Goal: Information Seeking & Learning: Learn about a topic

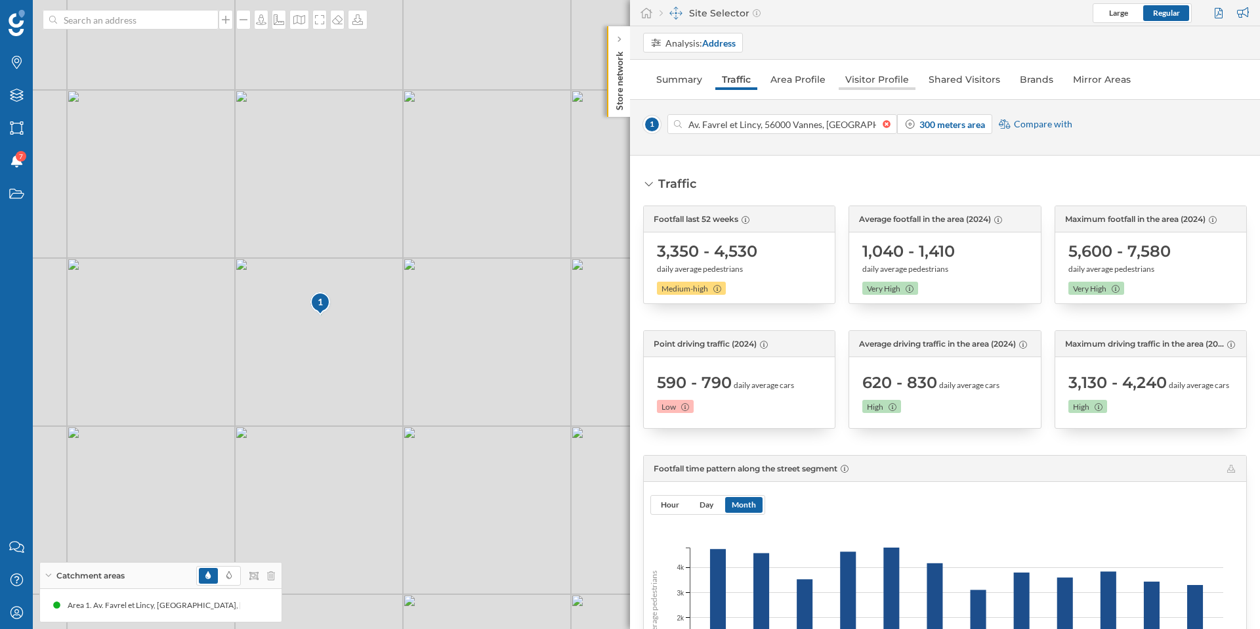
scroll to position [283, 0]
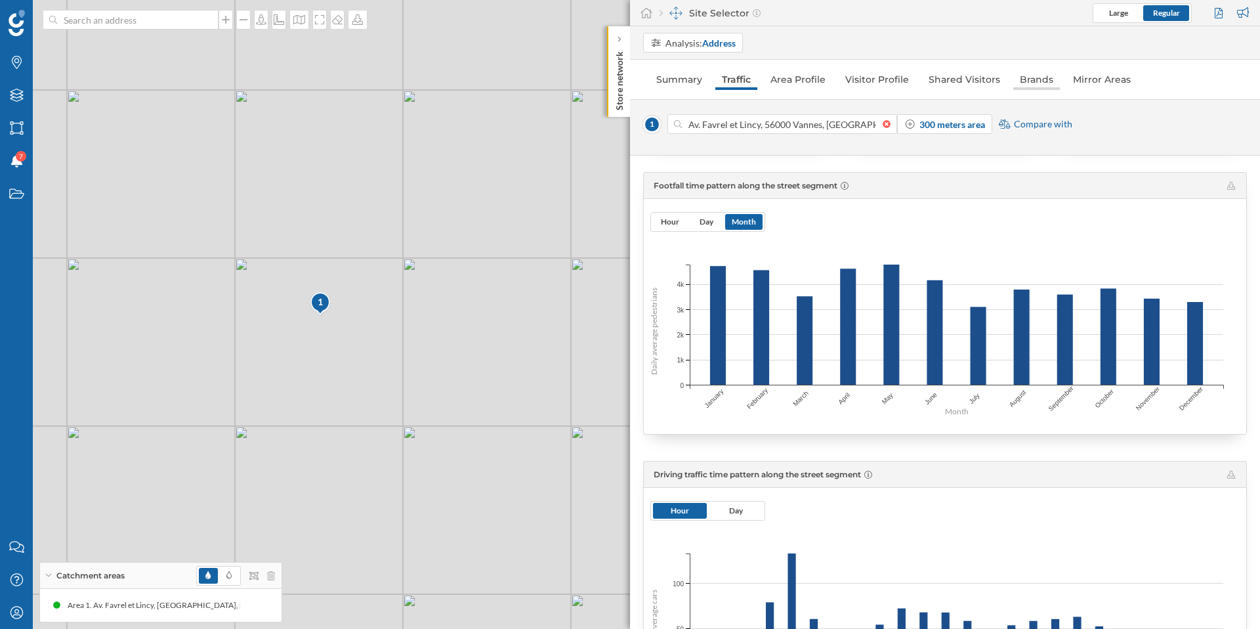
click at [1018, 83] on link "Brands" at bounding box center [1036, 79] width 47 height 21
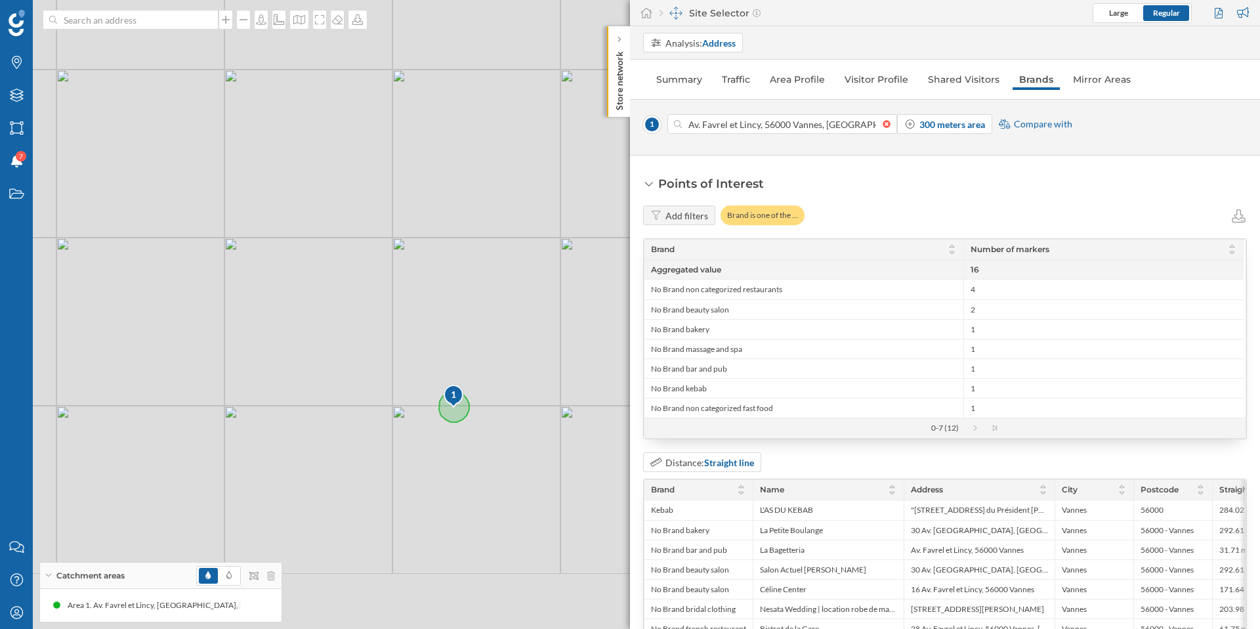
drag, startPoint x: 429, startPoint y: 446, endPoint x: 349, endPoint y: 345, distance: 128.9
click at [349, 345] on div "1 © Mapbox © OpenStreetMap Improve this map" at bounding box center [630, 314] width 1260 height 629
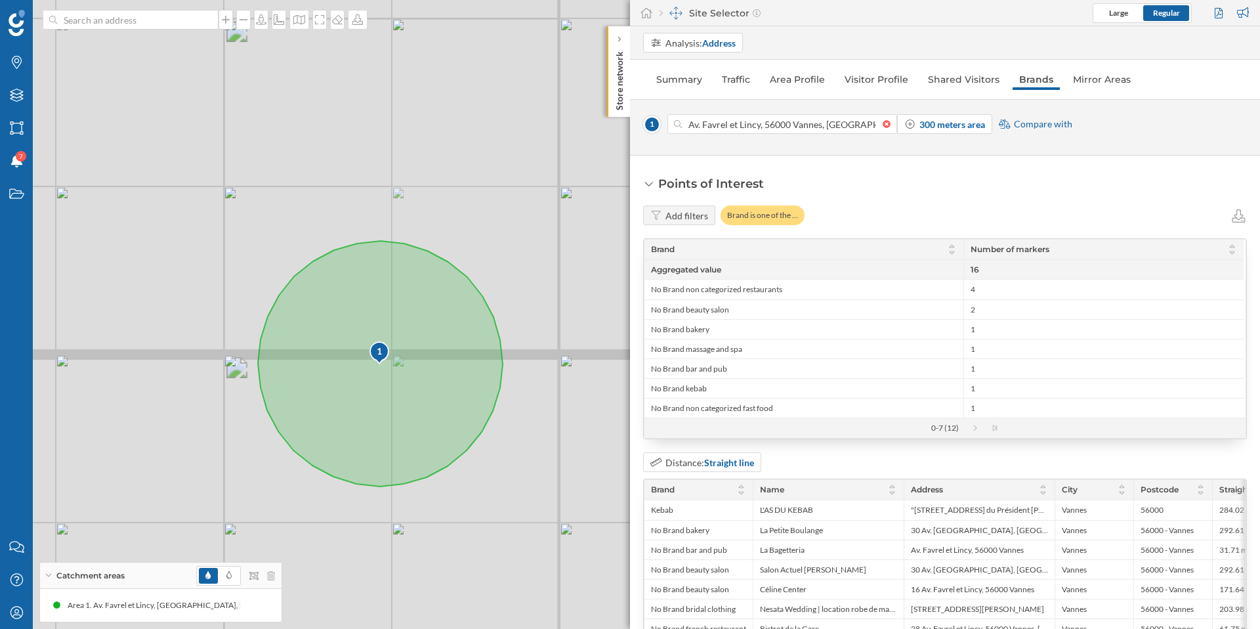
drag, startPoint x: 253, startPoint y: 318, endPoint x: 162, endPoint y: 298, distance: 93.3
click at [162, 298] on div "1 © Mapbox © OpenStreetMap Improve this map" at bounding box center [630, 314] width 1260 height 629
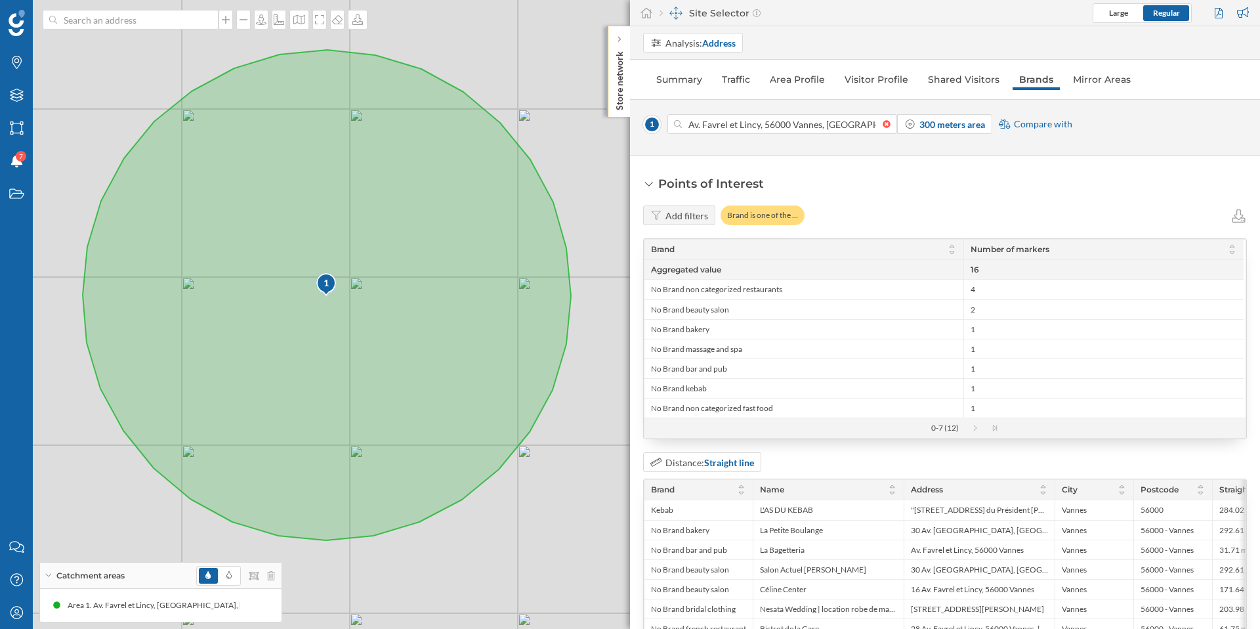
drag, startPoint x: 453, startPoint y: 442, endPoint x: 574, endPoint y: 479, distance: 126.4
click at [574, 479] on div "1 © Mapbox © OpenStreetMap Improve this map" at bounding box center [630, 314] width 1260 height 629
click at [854, 167] on div "Points of Interest Add filters Brand is one of the … Brand Number of markers Ag…" at bounding box center [945, 392] width 630 height 473
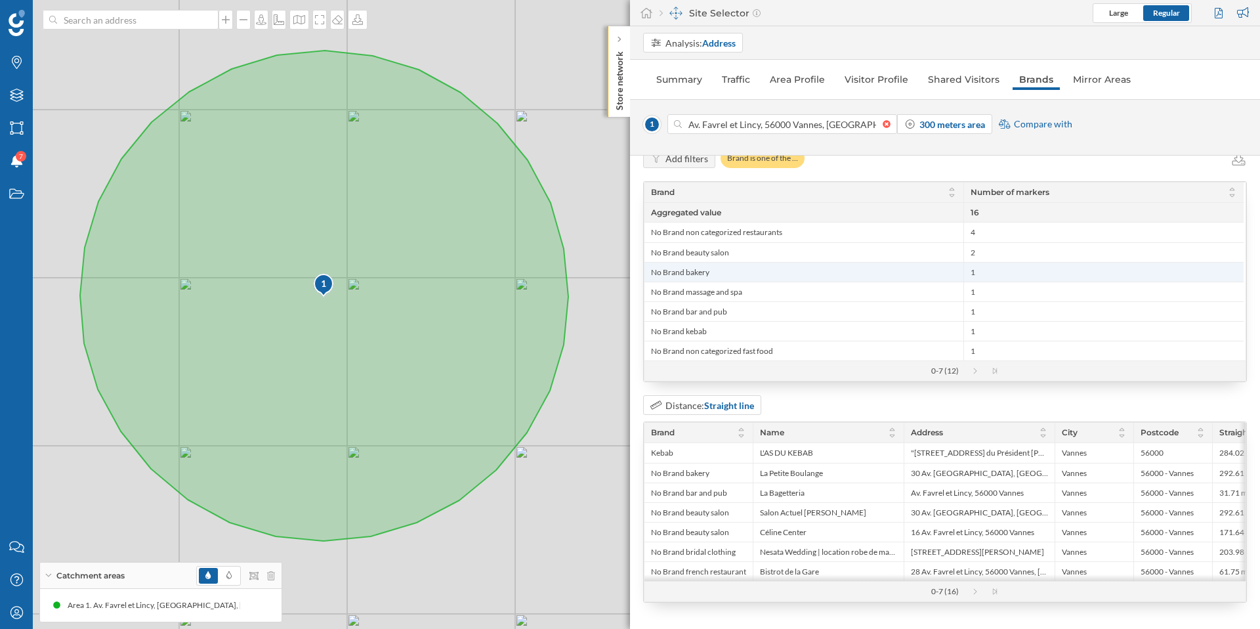
scroll to position [0, 0]
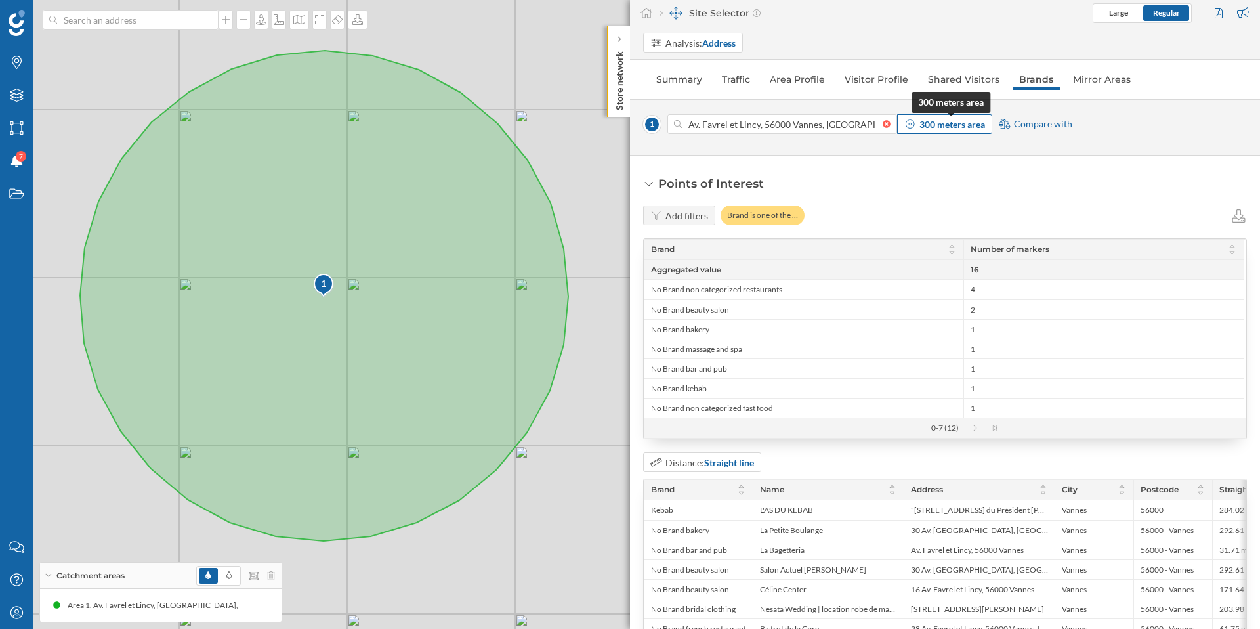
click at [924, 123] on strong "300 meters area" at bounding box center [952, 124] width 66 height 11
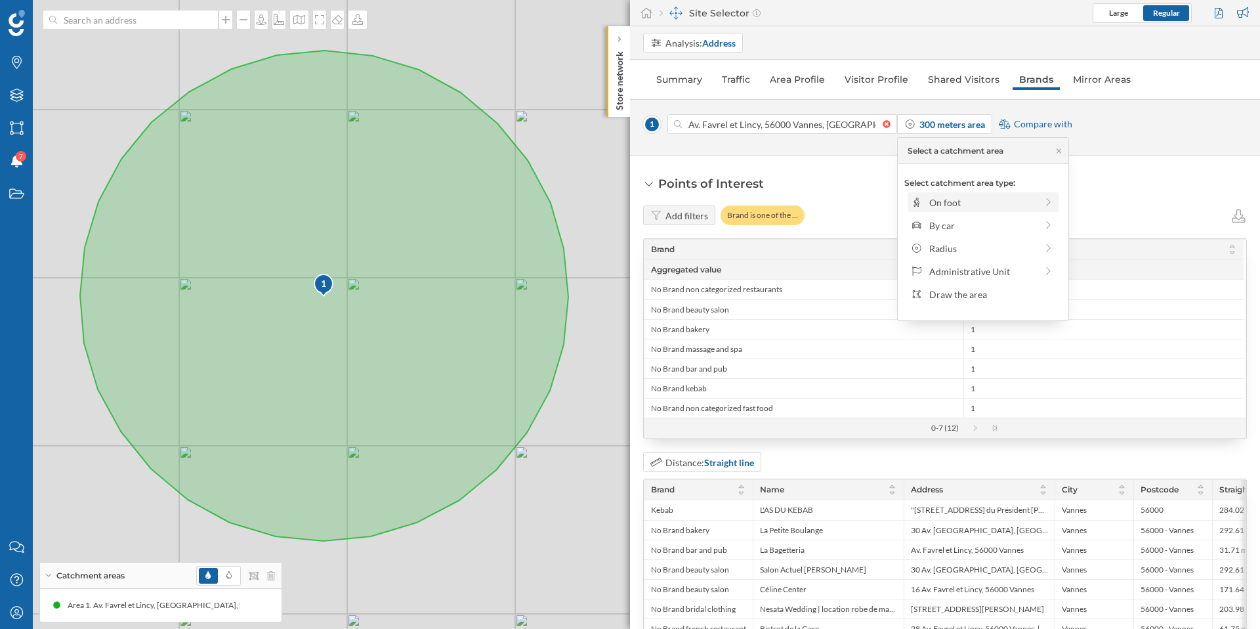
click at [981, 200] on div "On foot" at bounding box center [982, 203] width 107 height 14
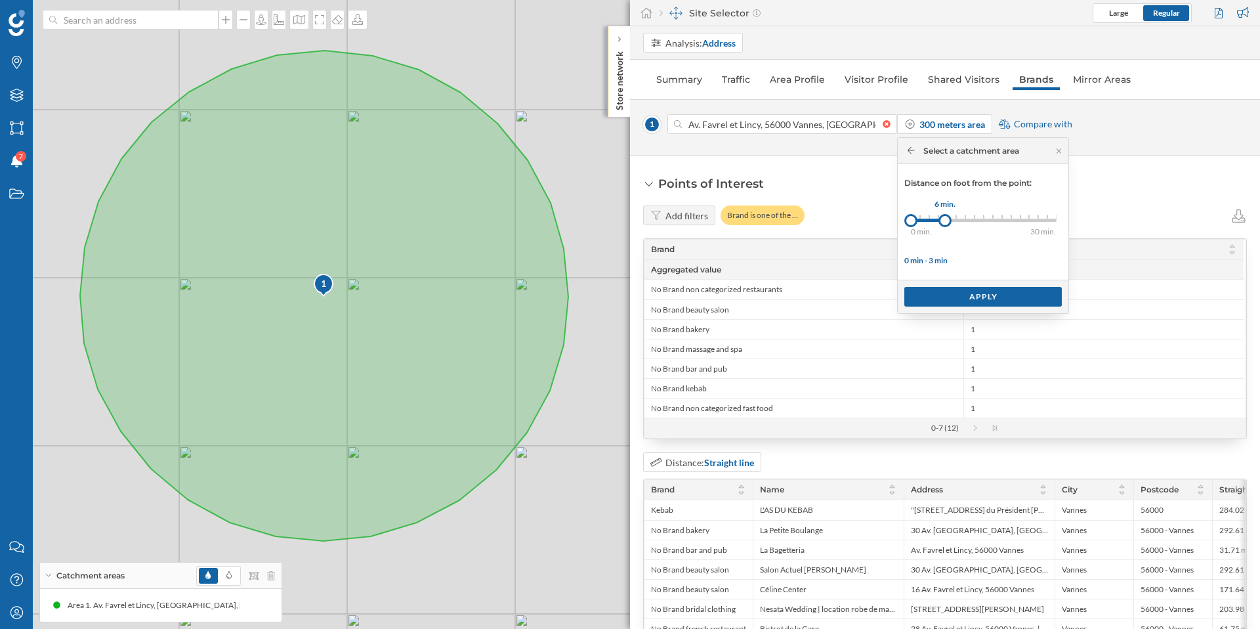
drag, startPoint x: 920, startPoint y: 224, endPoint x: 945, endPoint y: 226, distance: 25.0
click at [945, 226] on div at bounding box center [944, 220] width 13 height 13
click at [966, 289] on div "Apply" at bounding box center [982, 296] width 157 height 20
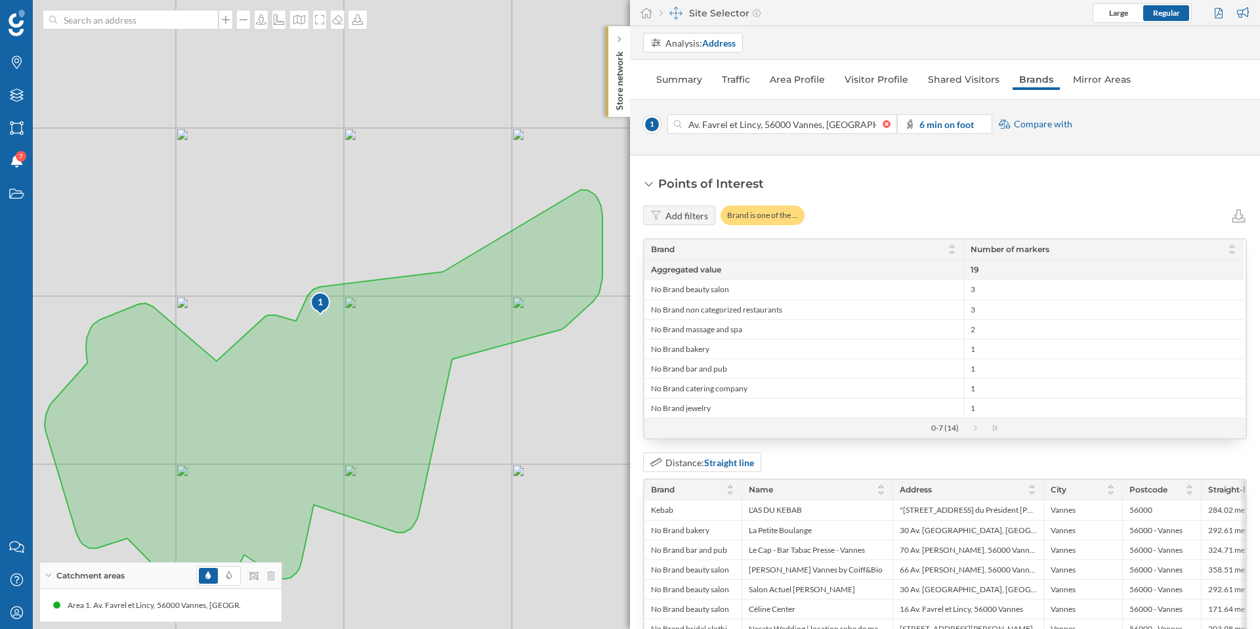
drag, startPoint x: 930, startPoint y: 129, endPoint x: 938, endPoint y: 135, distance: 9.5
click at [932, 129] on strong "6 min on foot" at bounding box center [946, 124] width 54 height 11
click at [963, 249] on div "Radius" at bounding box center [982, 248] width 107 height 14
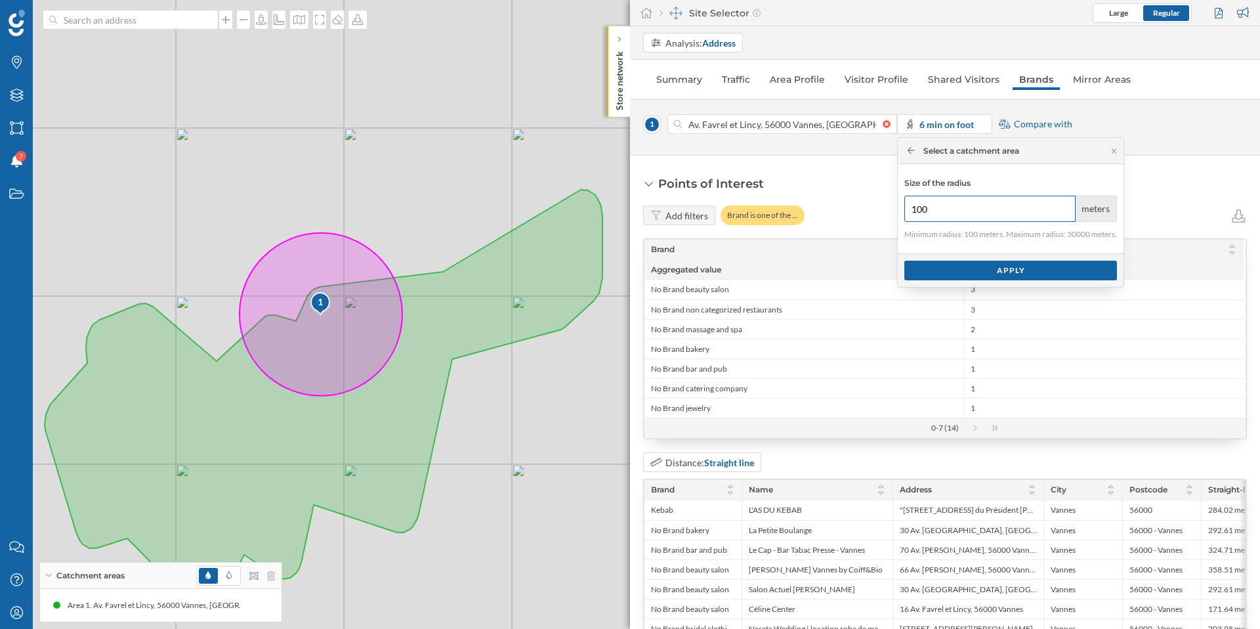
click at [942, 207] on input "100" at bounding box center [989, 209] width 171 height 26
type input "1"
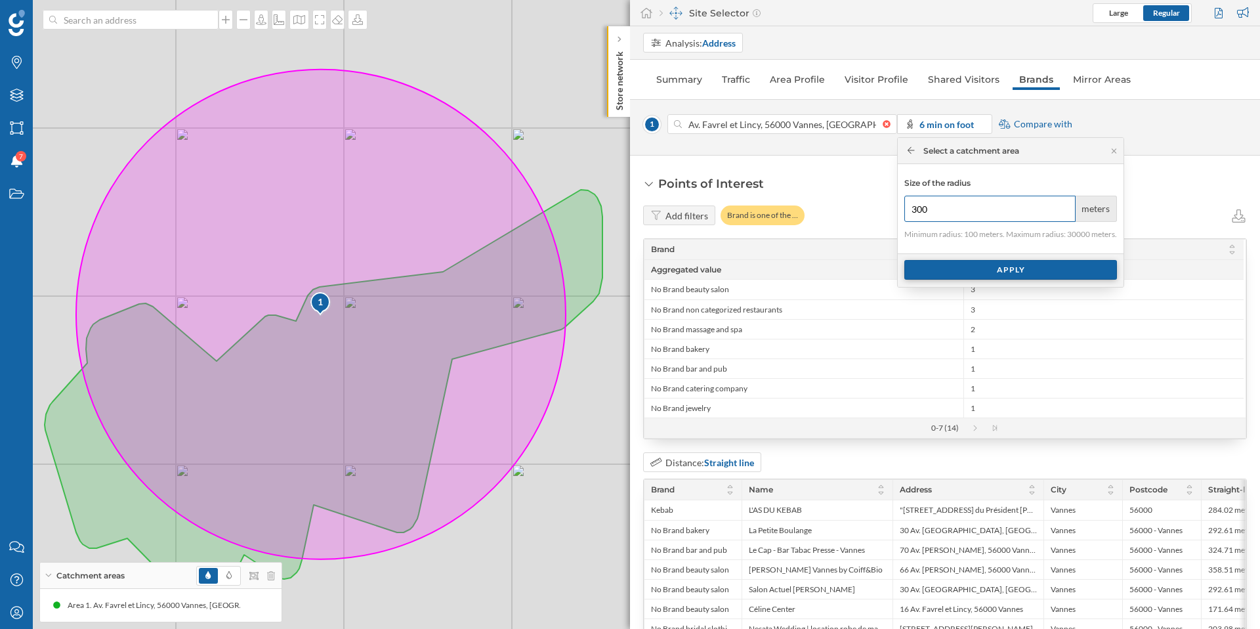
type input "300"
click at [995, 274] on div "Apply" at bounding box center [1010, 270] width 213 height 20
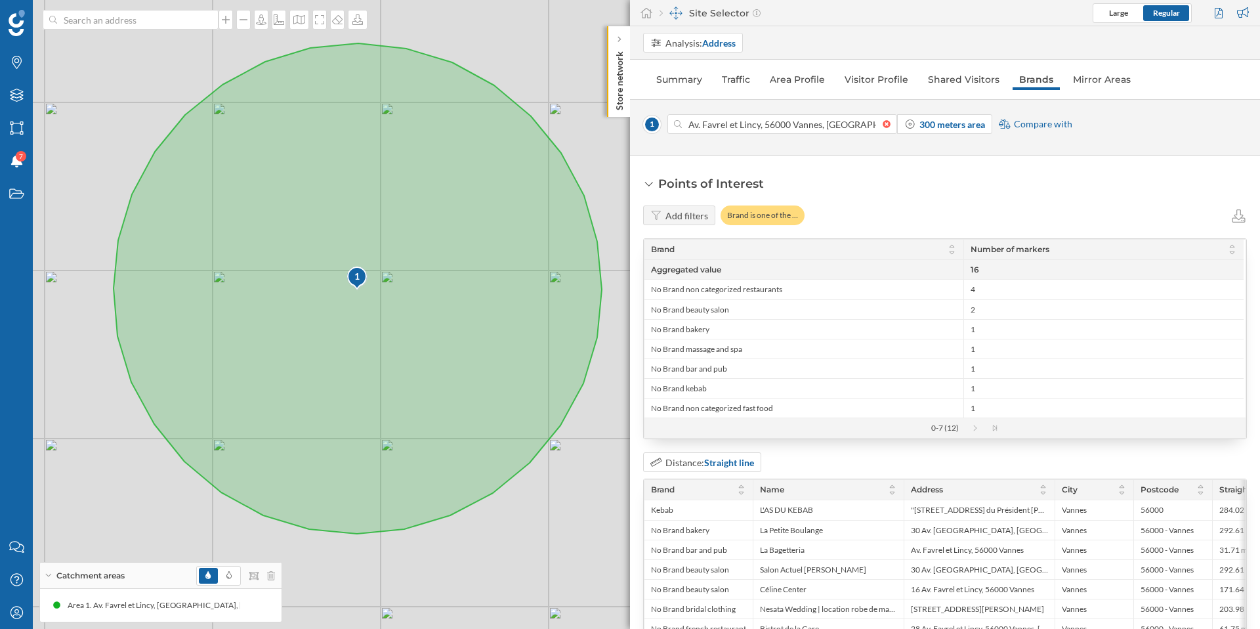
drag, startPoint x: 508, startPoint y: 545, endPoint x: 490, endPoint y: 523, distance: 28.0
click at [490, 523] on div "1 © Mapbox © OpenStreetMap Improve this map" at bounding box center [630, 314] width 1260 height 629
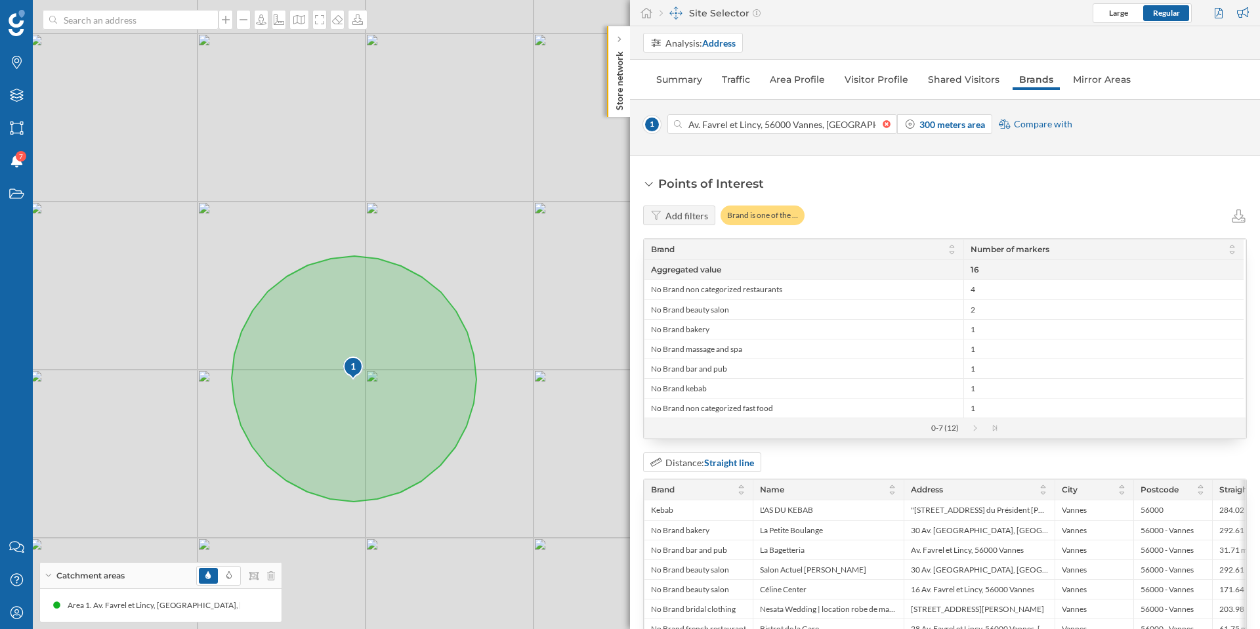
drag, startPoint x: 509, startPoint y: 532, endPoint x: 491, endPoint y: 522, distance: 21.2
click at [491, 522] on div "1 © Mapbox © OpenStreetMap Improve this map" at bounding box center [630, 314] width 1260 height 629
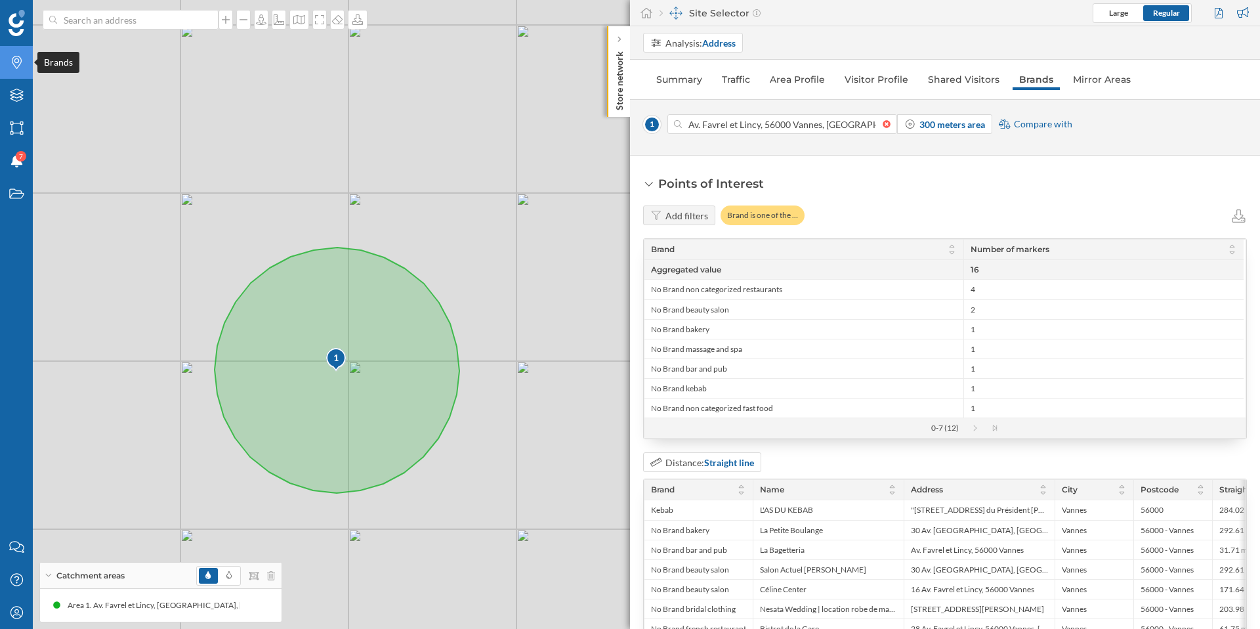
click at [20, 60] on icon "Brands" at bounding box center [17, 62] width 16 height 13
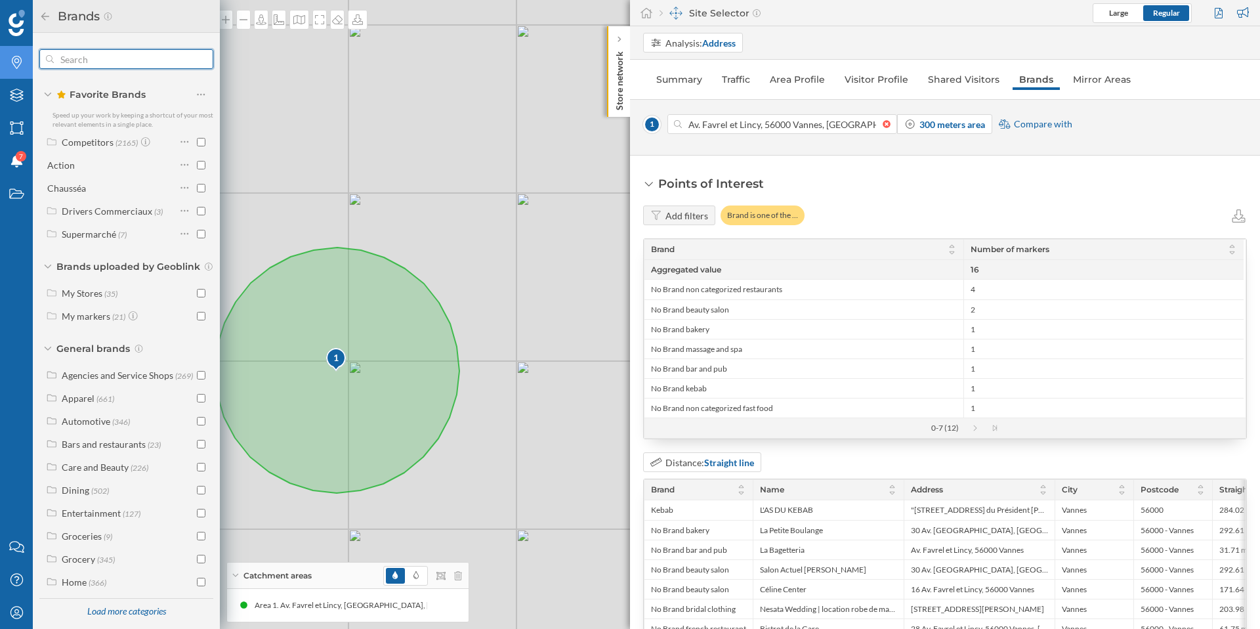
click at [78, 62] on input "text" at bounding box center [126, 59] width 145 height 26
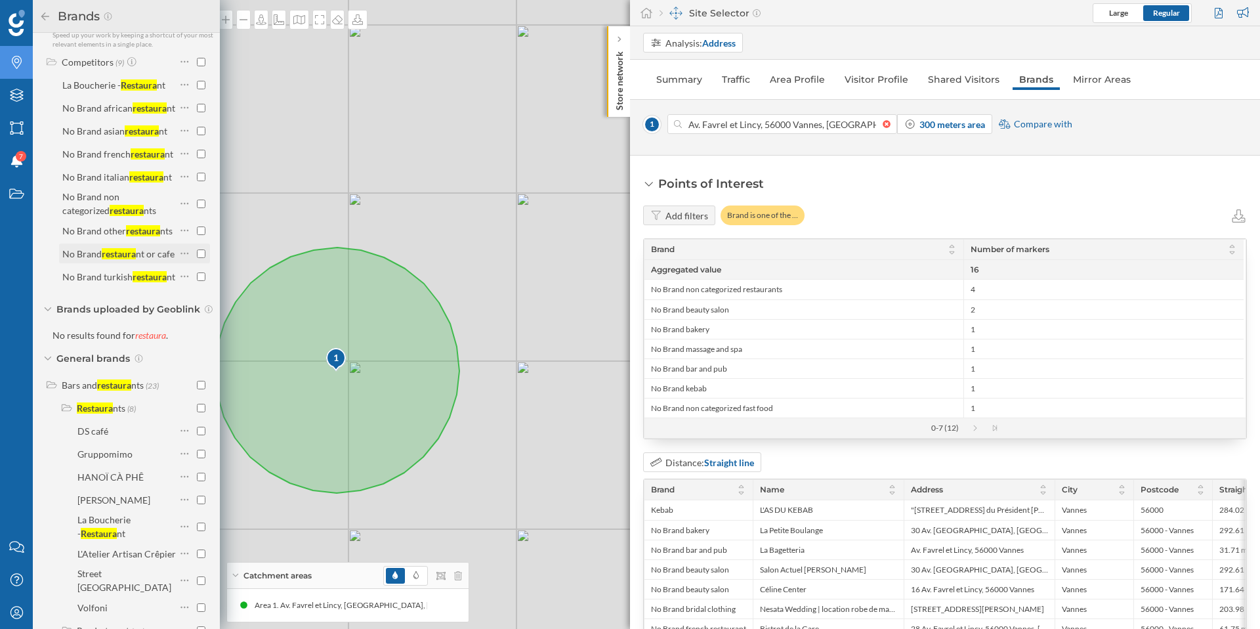
scroll to position [76, 0]
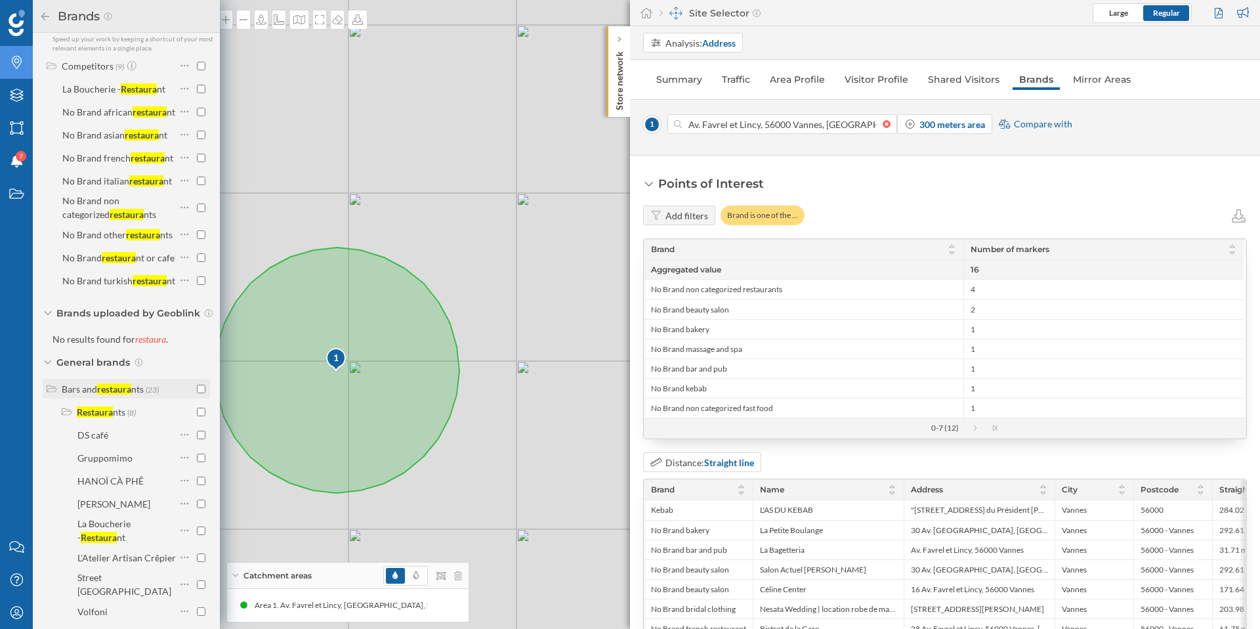
type input "restaura"
click at [197, 393] on input "checkbox" at bounding box center [201, 389] width 9 height 9
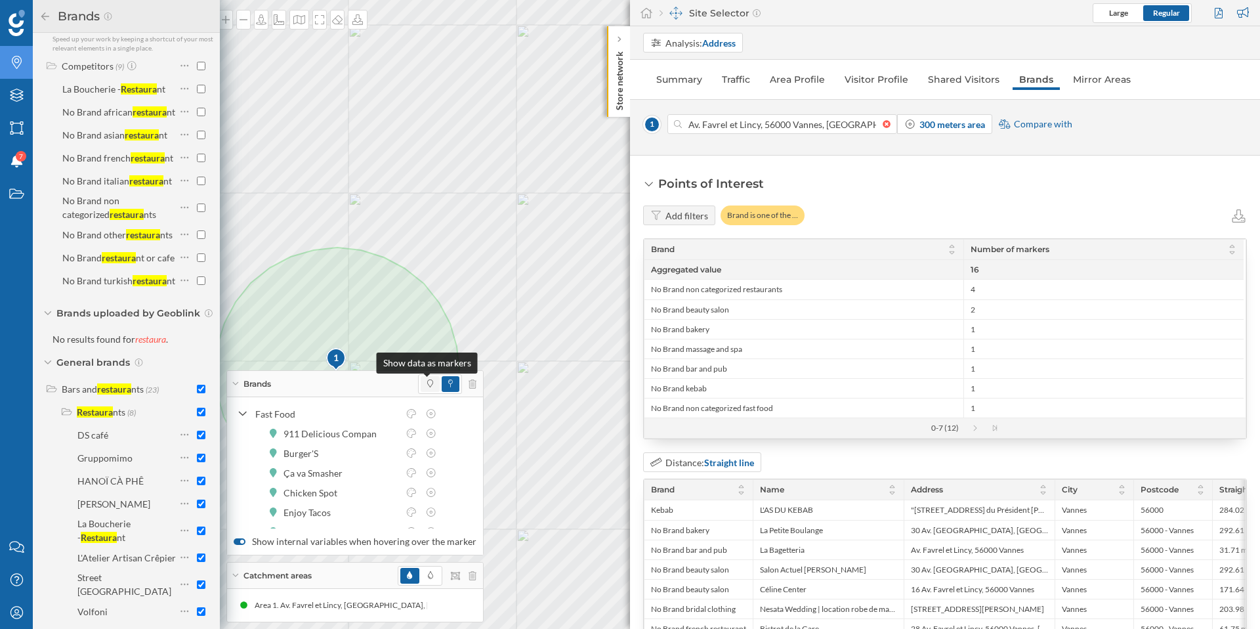
click at [427, 387] on span at bounding box center [430, 384] width 6 height 12
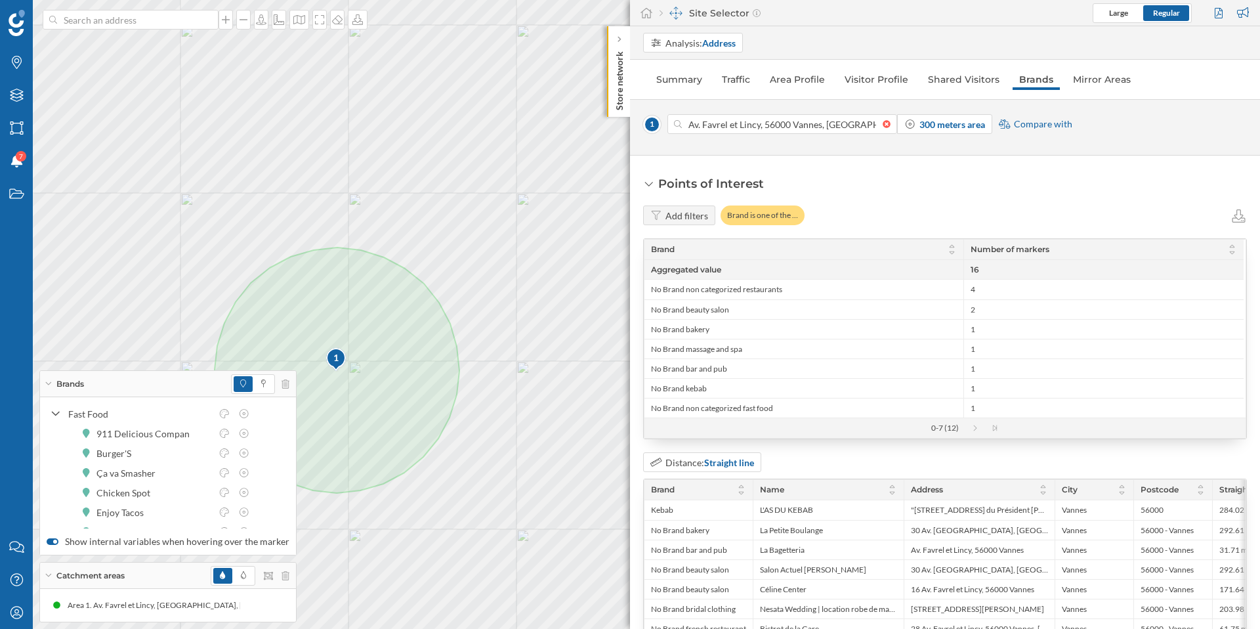
click at [52, 381] on div "Brands" at bounding box center [168, 384] width 256 height 26
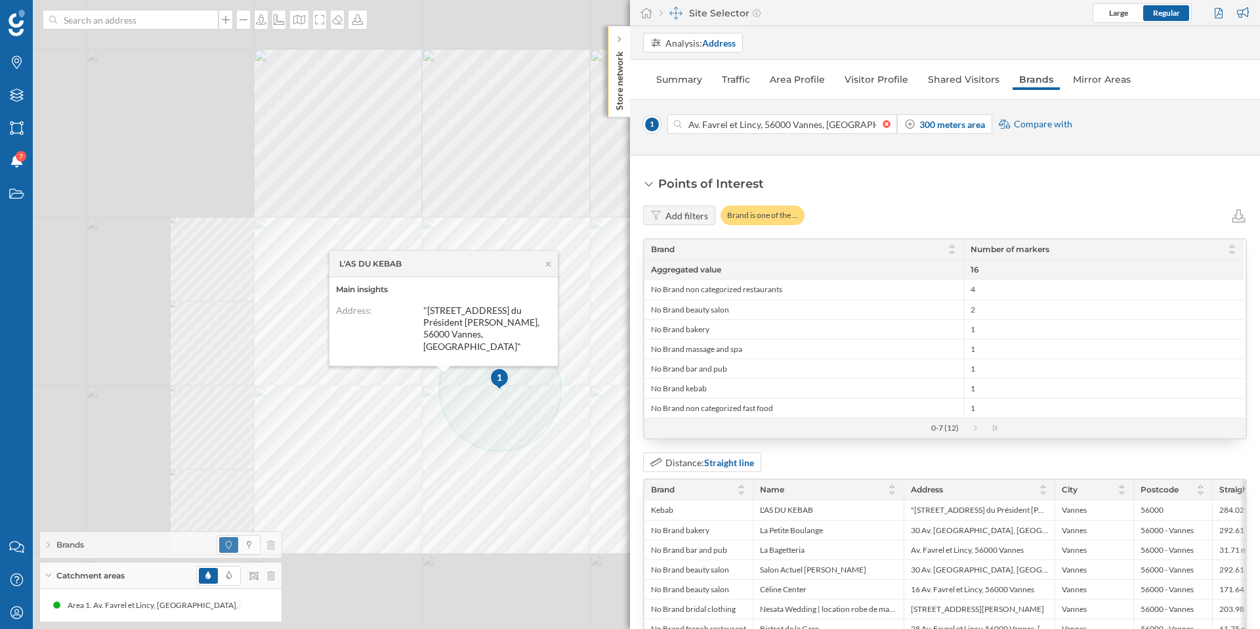
click at [203, 113] on div at bounding box center [203, 113] width 0 height 0
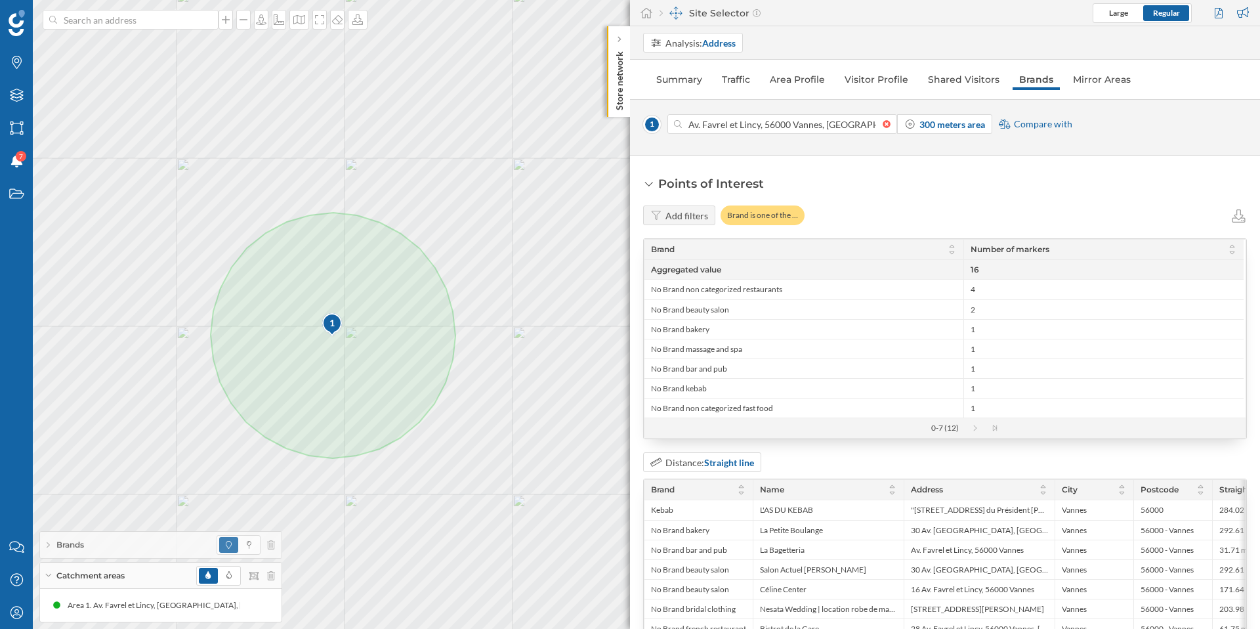
click at [73, 571] on span "Catchment areas" at bounding box center [90, 576] width 68 height 12
click at [72, 606] on span "Catchment areas" at bounding box center [90, 612] width 68 height 12
click at [206, 578] on icon at bounding box center [207, 575] width 5 height 8
click at [229, 575] on icon at bounding box center [228, 575] width 5 height 8
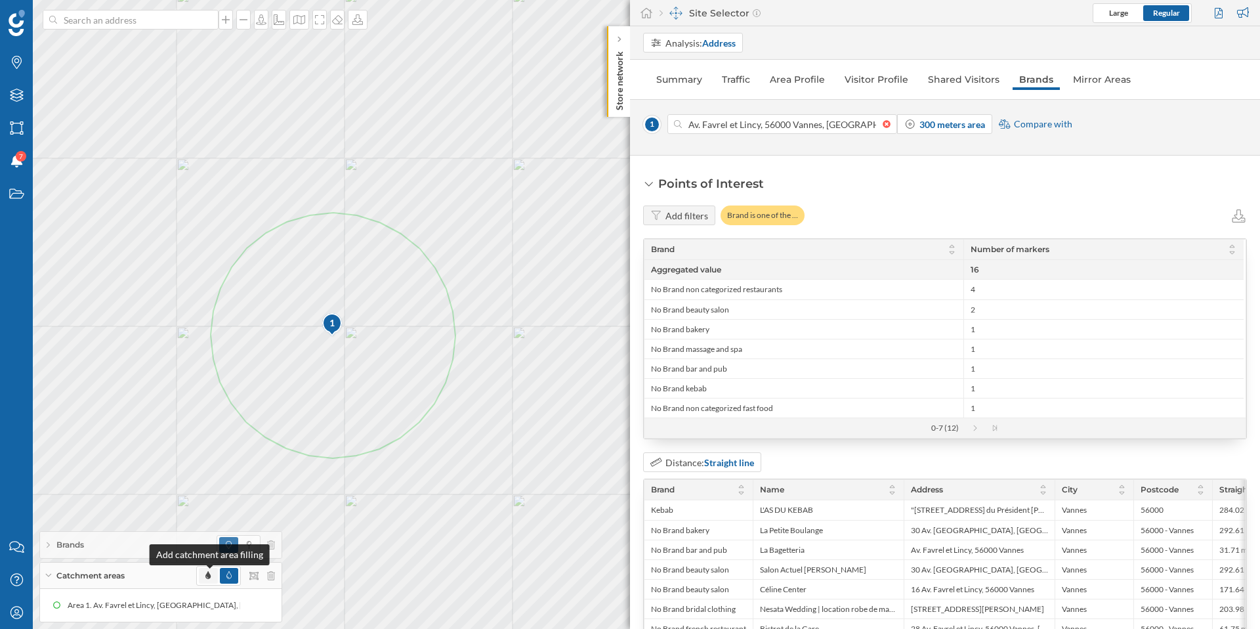
click at [209, 577] on icon at bounding box center [207, 575] width 5 height 8
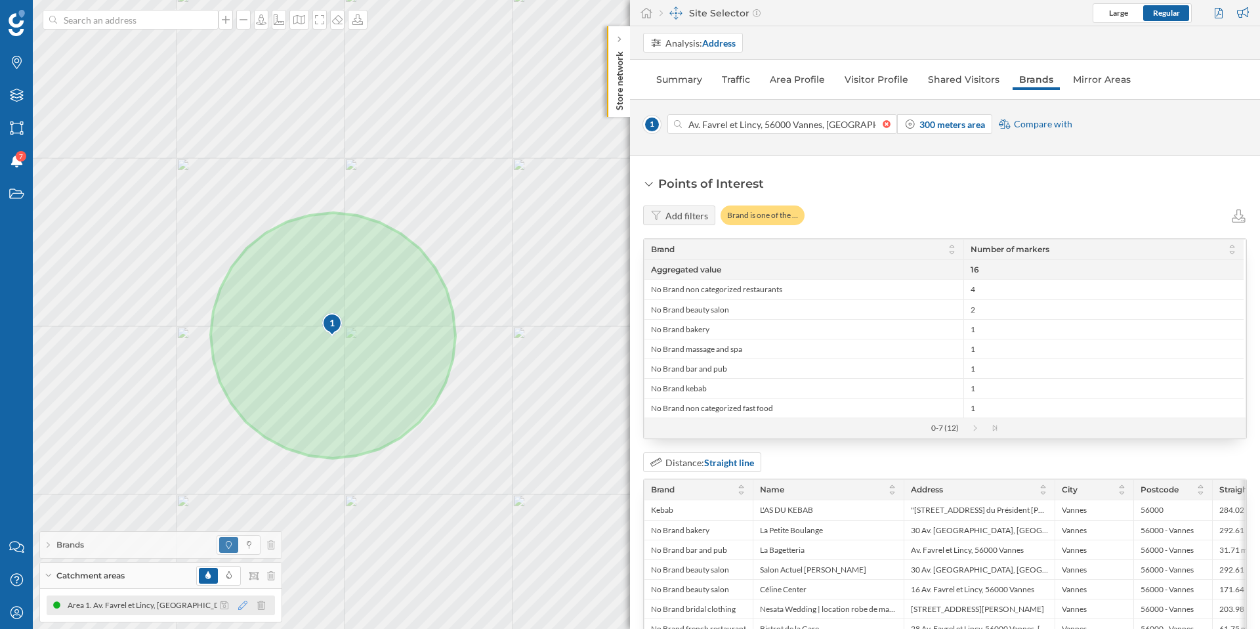
click at [241, 606] on icon at bounding box center [242, 604] width 9 height 9
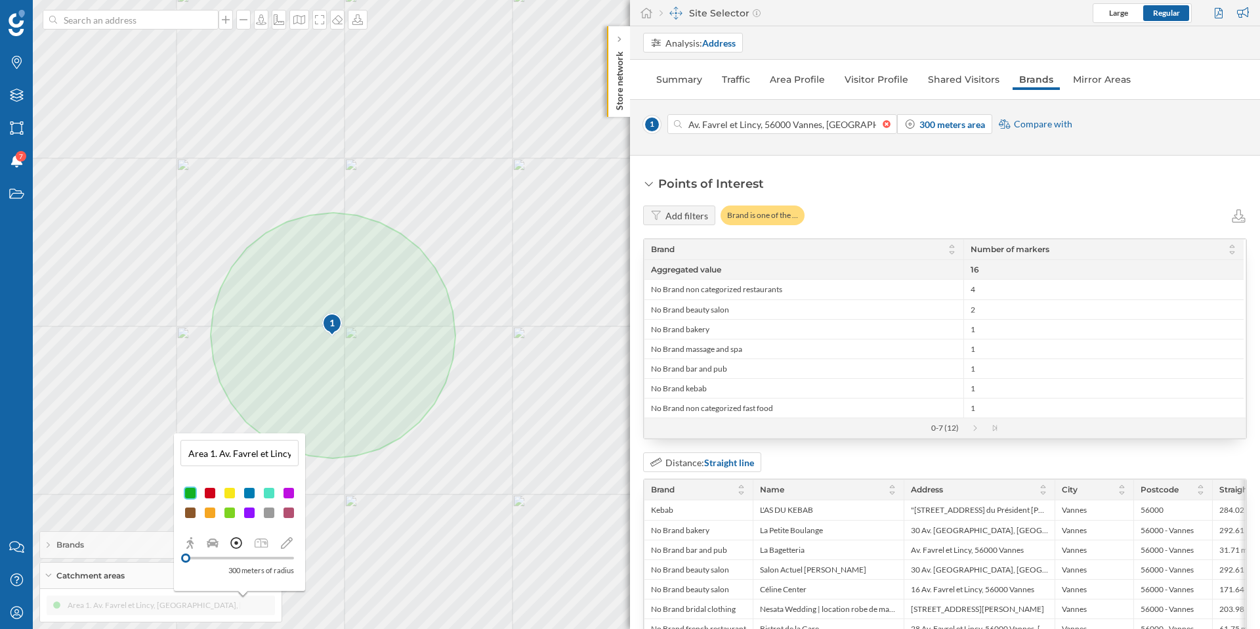
click at [251, 516] on div at bounding box center [249, 512] width 13 height 13
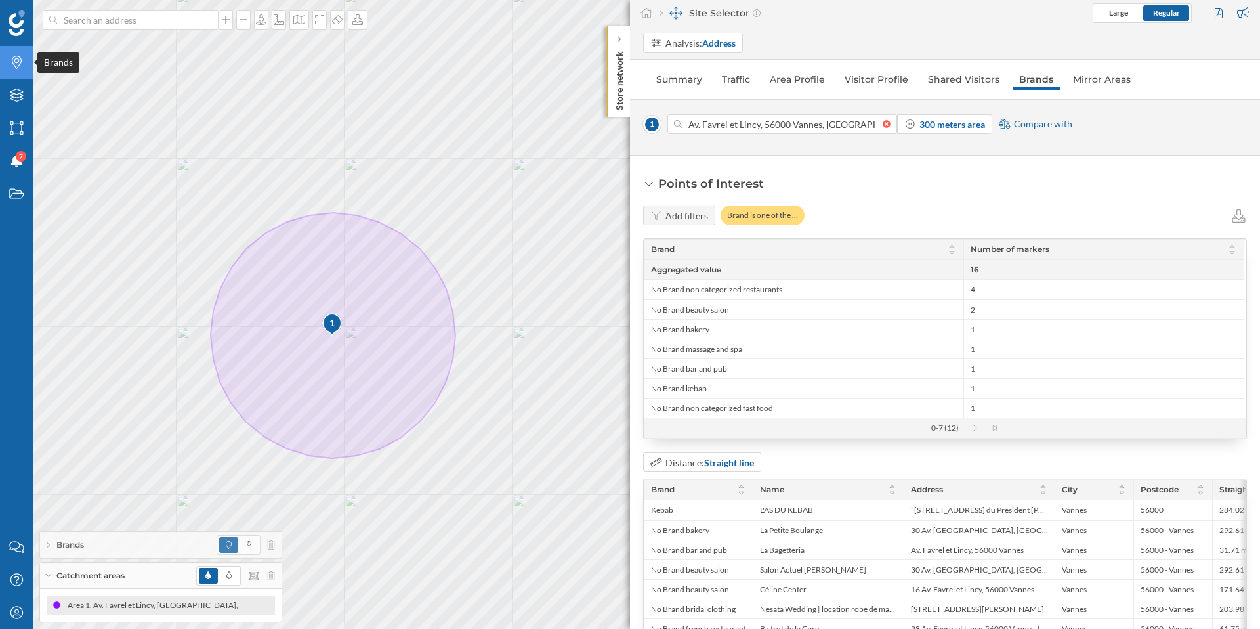
click at [23, 64] on icon "Brands" at bounding box center [17, 62] width 16 height 13
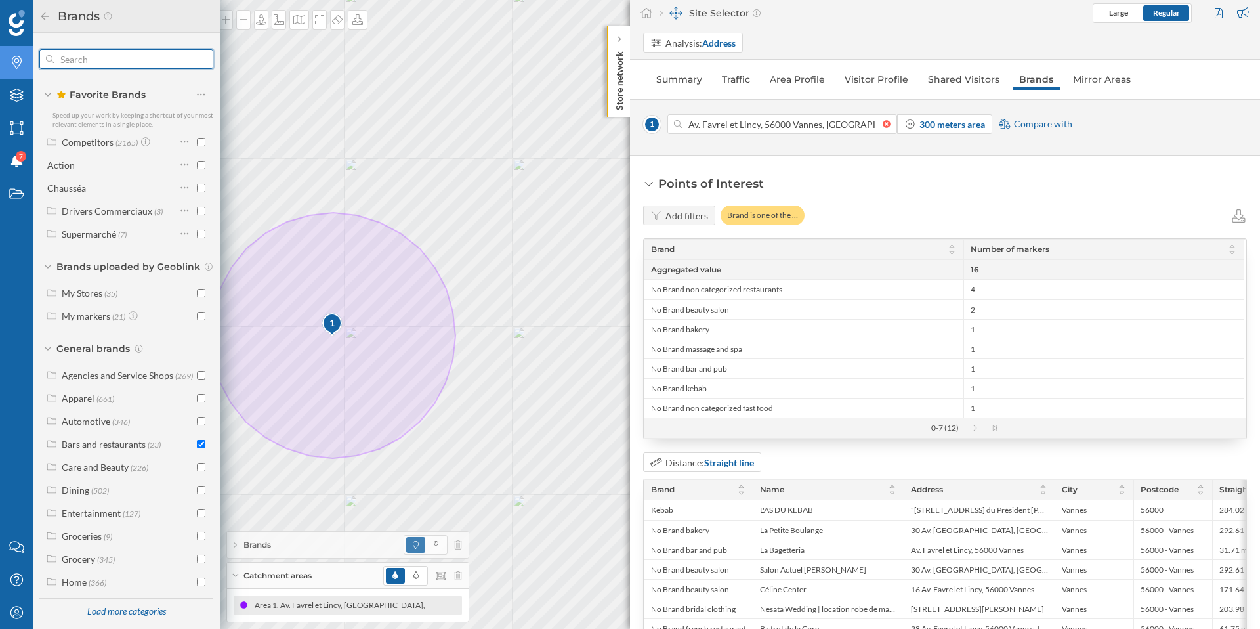
click at [135, 61] on input "text" at bounding box center [126, 59] width 145 height 26
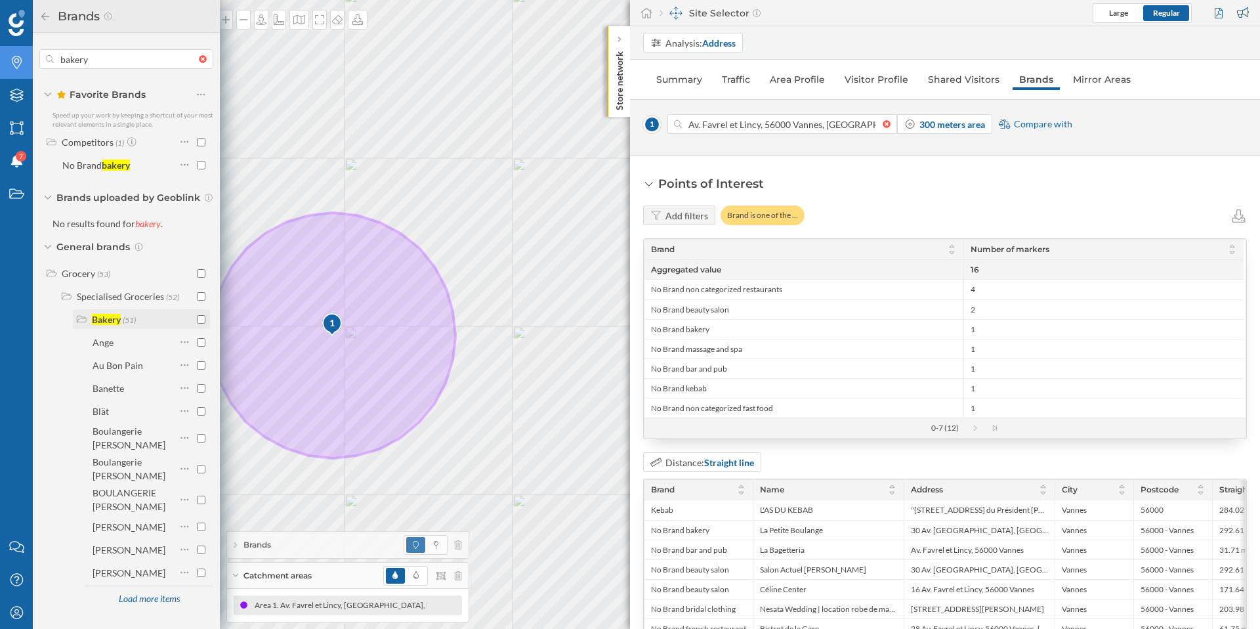
click at [201, 319] on input "checkbox" at bounding box center [201, 319] width 9 height 9
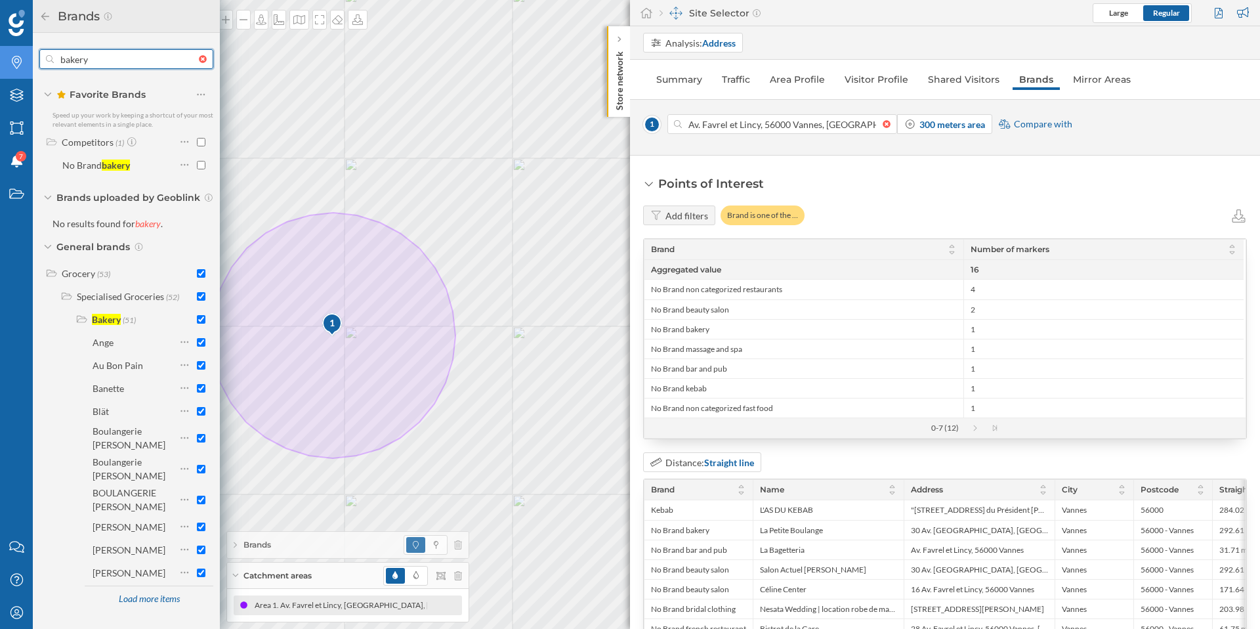
drag, startPoint x: 104, startPoint y: 61, endPoint x: 24, endPoint y: 60, distance: 80.1
click at [24, 60] on div "Brands Layers Areas Notifications 7 States Contact us Help Center My Profile Br…" at bounding box center [110, 314] width 220 height 629
type input "beau"
checkbox input "false"
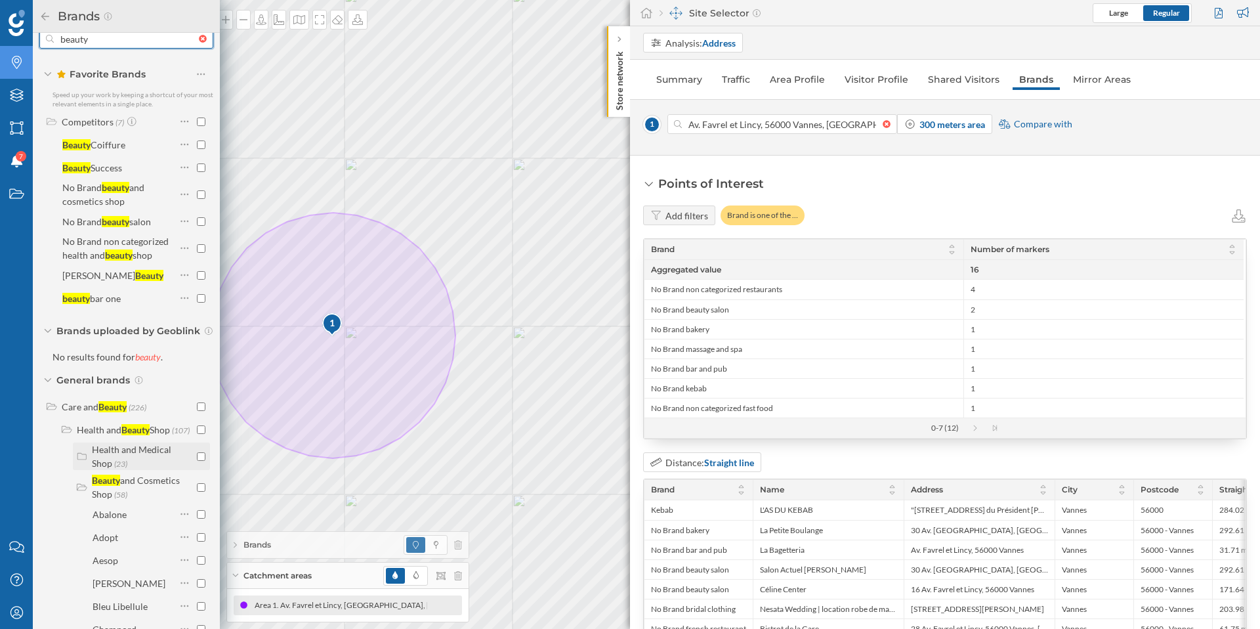
scroll to position [22, 0]
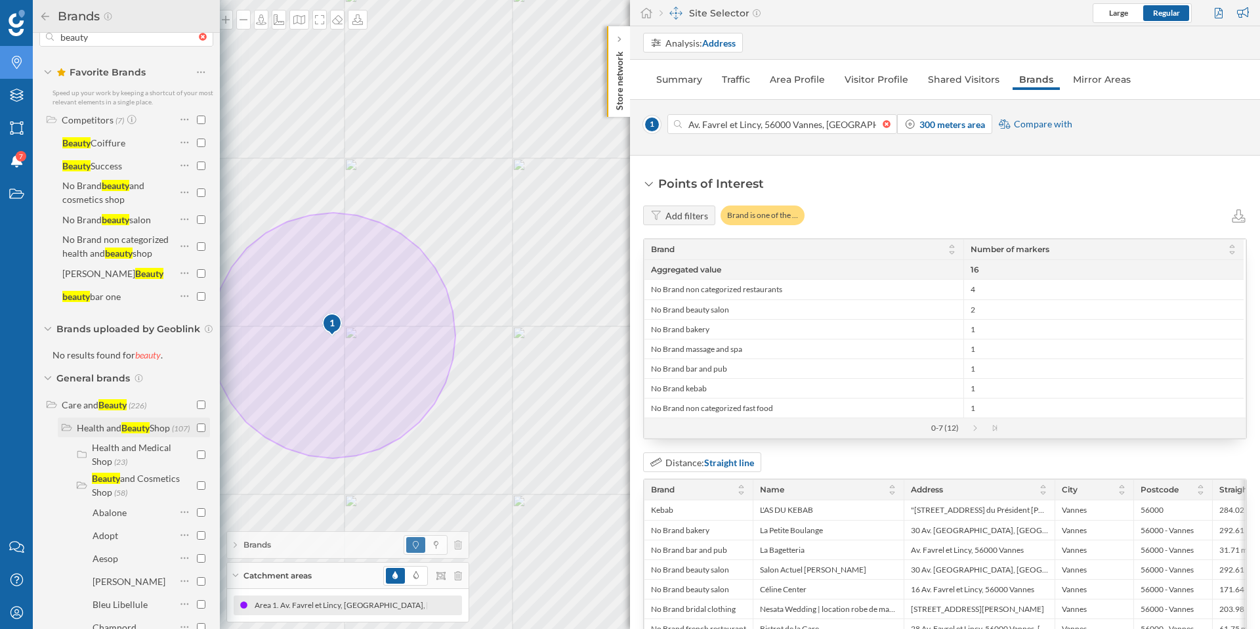
click at [198, 431] on input "checkbox" at bounding box center [201, 427] width 9 height 9
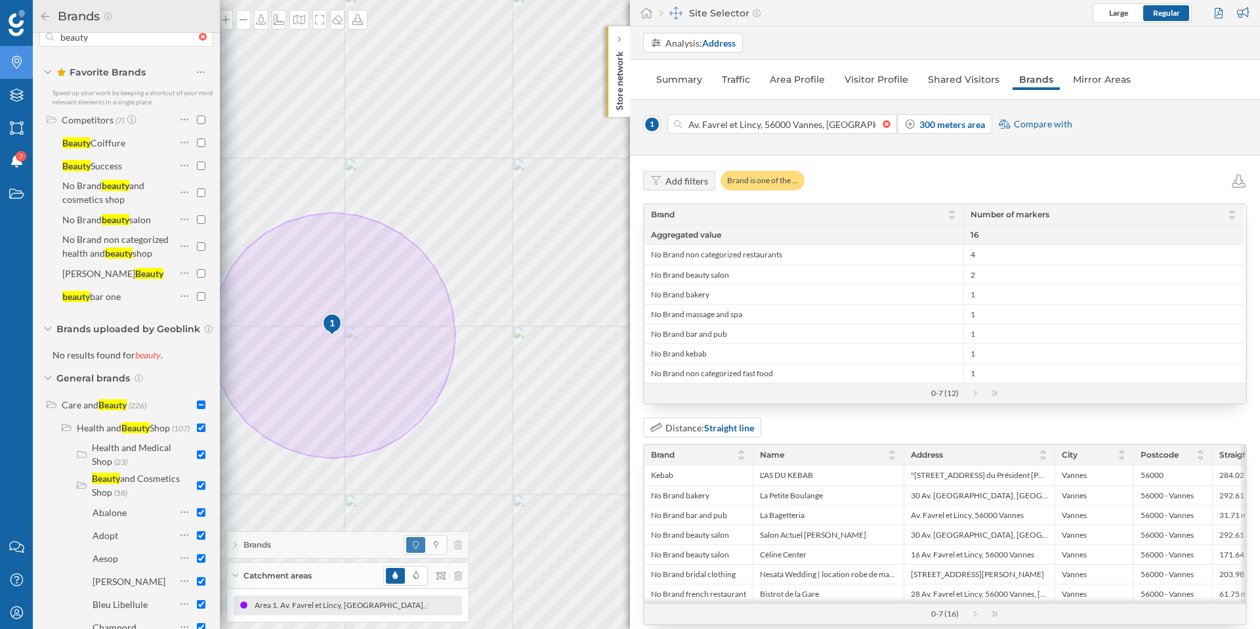
scroll to position [33, 0]
click at [200, 402] on input "checkbox" at bounding box center [201, 404] width 9 height 9
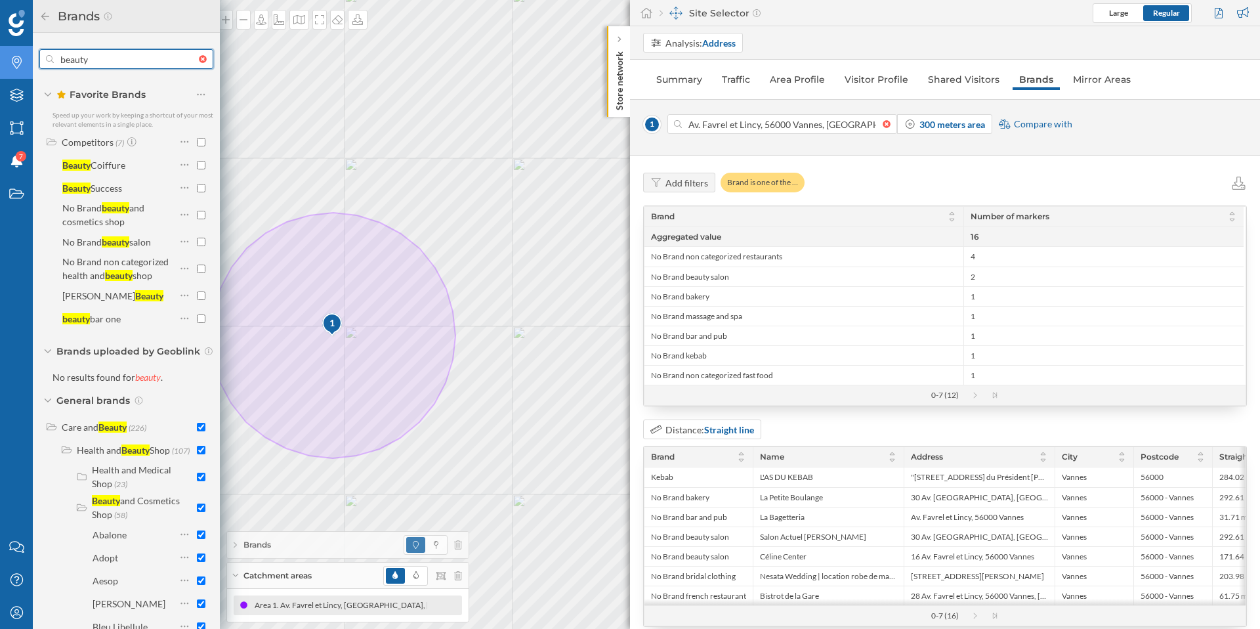
drag, startPoint x: 113, startPoint y: 41, endPoint x: 44, endPoint y: 39, distance: 68.9
click at [44, 39] on div "beauty Favorite Brands Speed up your work by keeping a shortcut of your most re…" at bounding box center [126, 331] width 187 height 596
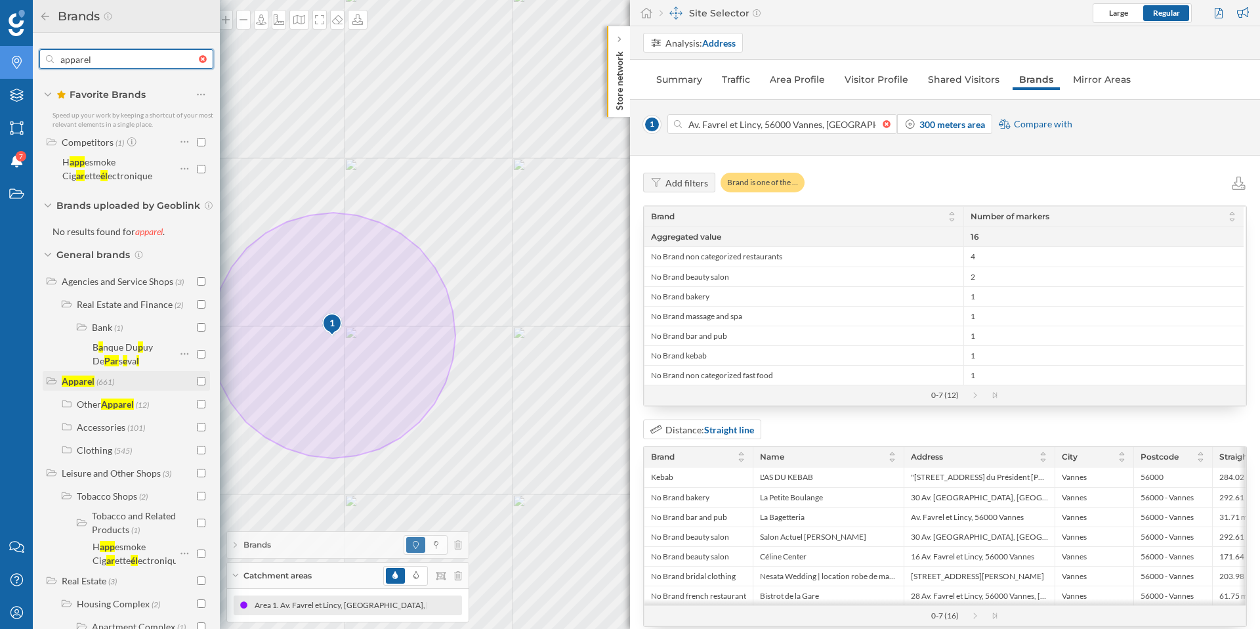
type input "apparel"
click at [197, 380] on input "checkbox" at bounding box center [201, 381] width 9 height 9
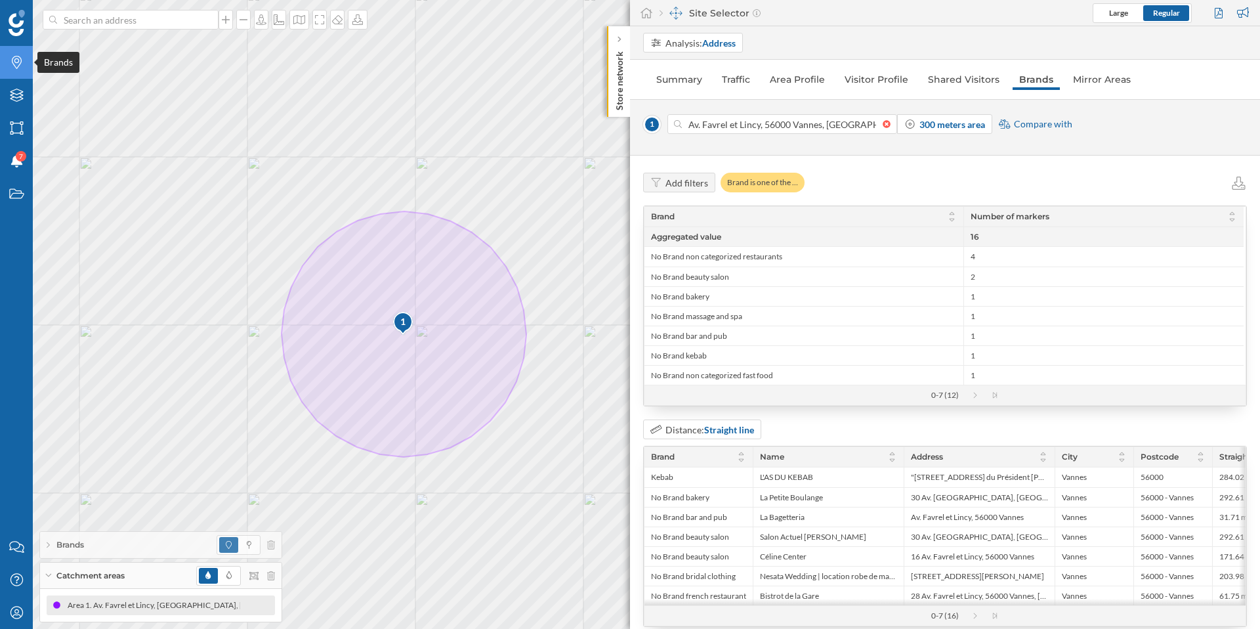
click at [15, 64] on icon "Brands" at bounding box center [17, 62] width 16 height 13
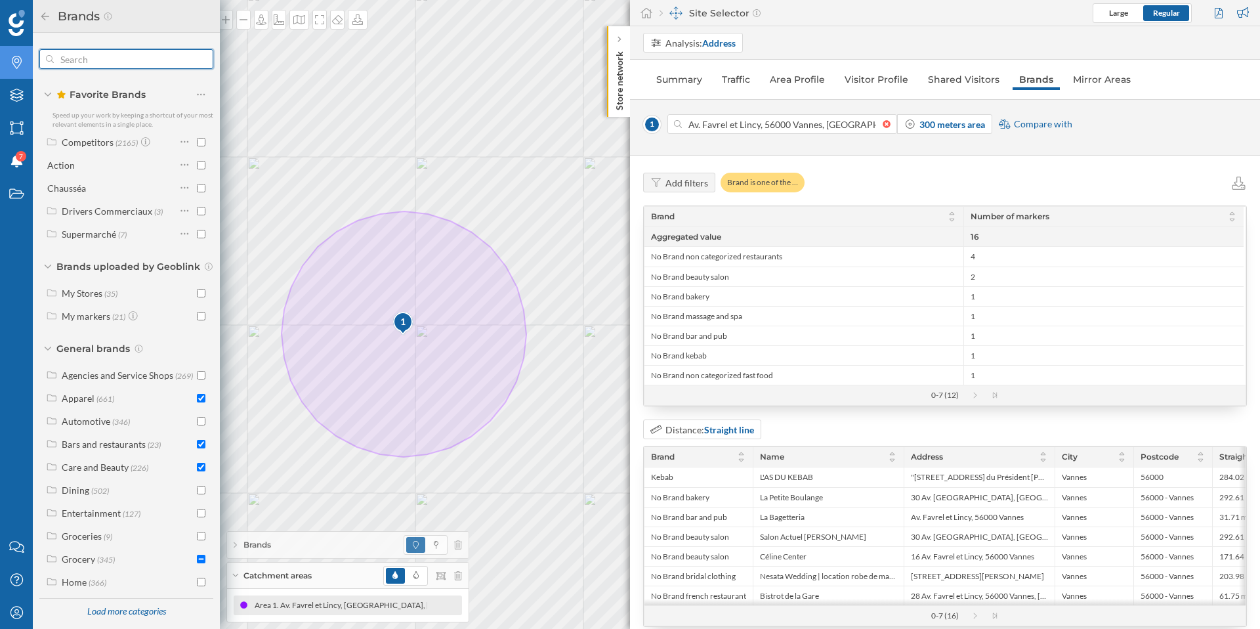
click at [121, 62] on input "text" at bounding box center [126, 59] width 145 height 26
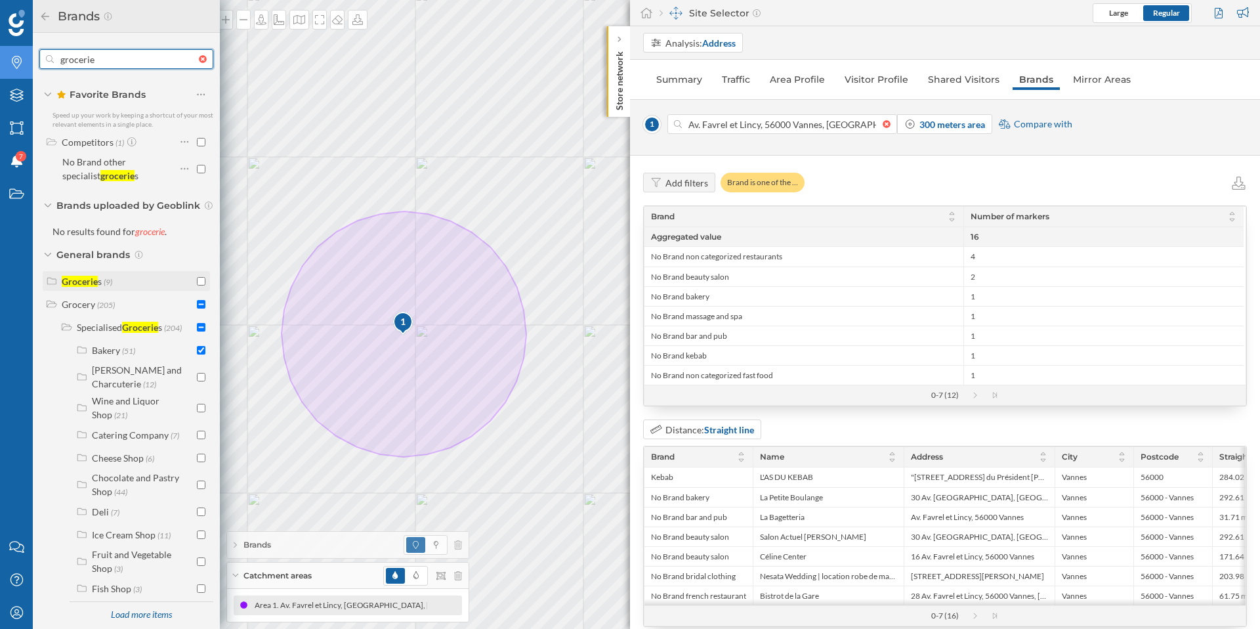
type input "grocerie"
click at [198, 277] on input "checkbox" at bounding box center [201, 281] width 9 height 9
click at [198, 304] on input "checkbox" at bounding box center [201, 304] width 9 height 9
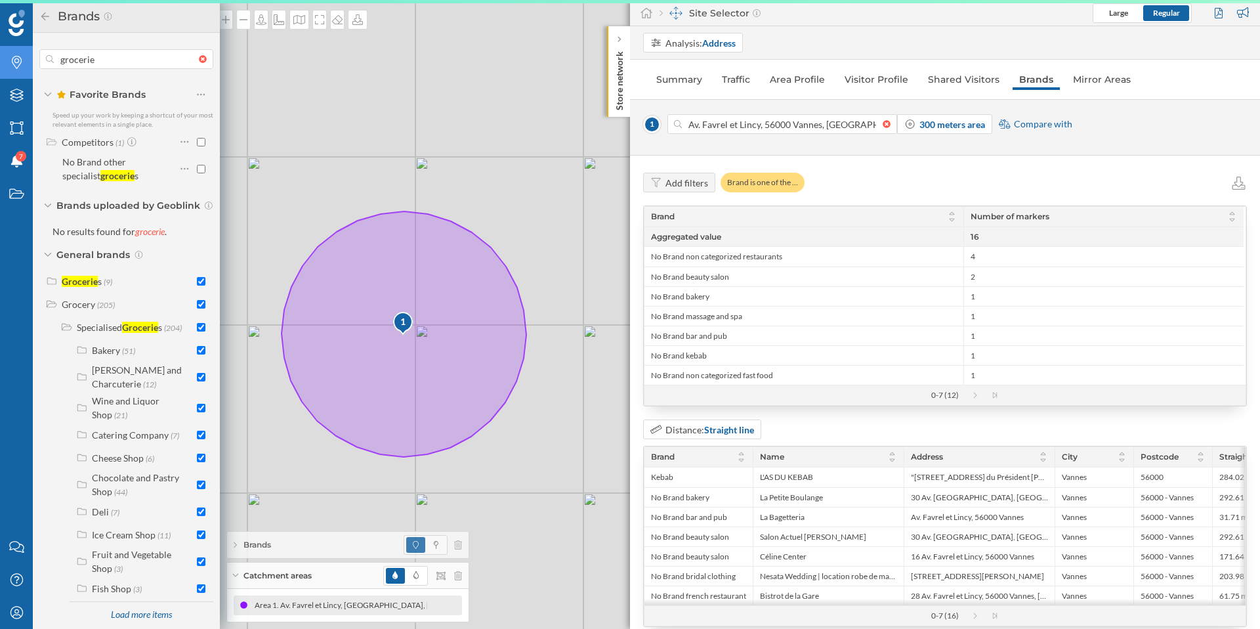
click at [198, 304] on input "checkbox" at bounding box center [201, 304] width 9 height 9
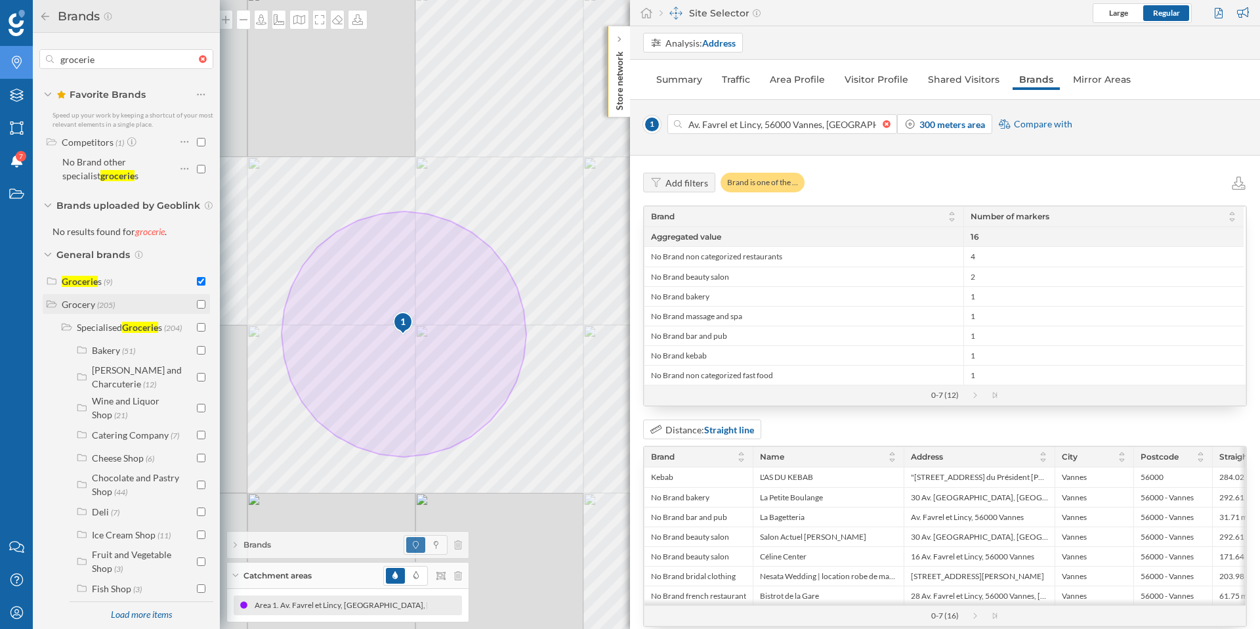
click at [197, 303] on input "checkbox" at bounding box center [201, 304] width 9 height 9
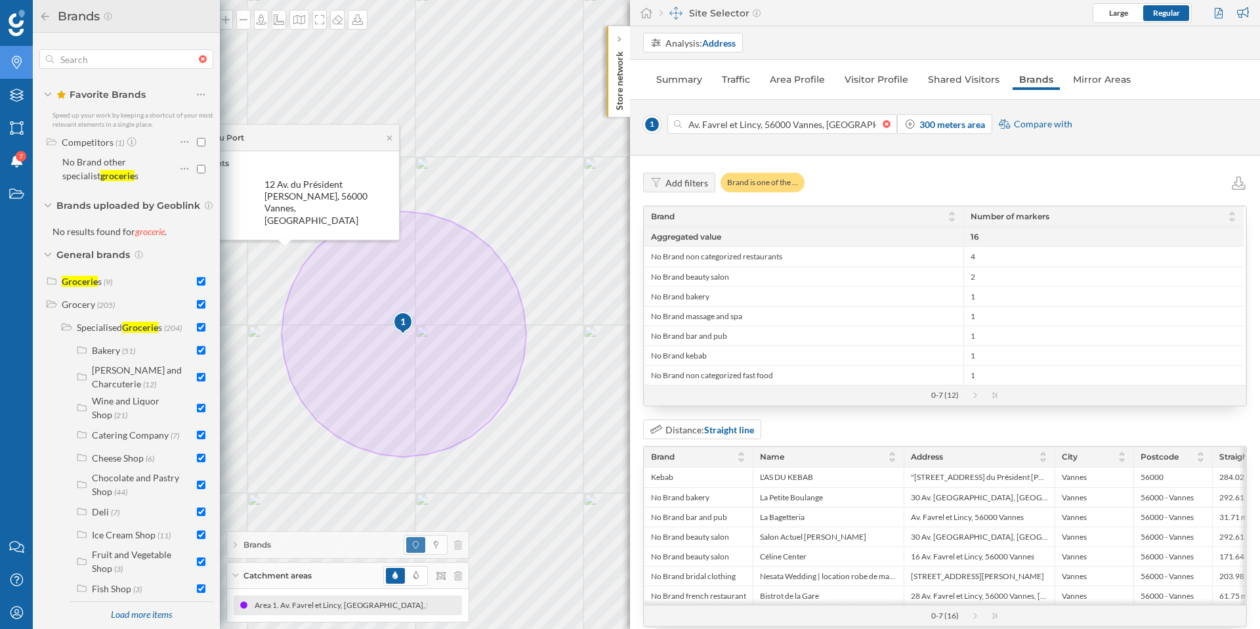
click at [199, 61] on div at bounding box center [206, 59] width 14 height 8
click at [199, 61] on input "text" at bounding box center [126, 59] width 145 height 26
checkbox input "false"
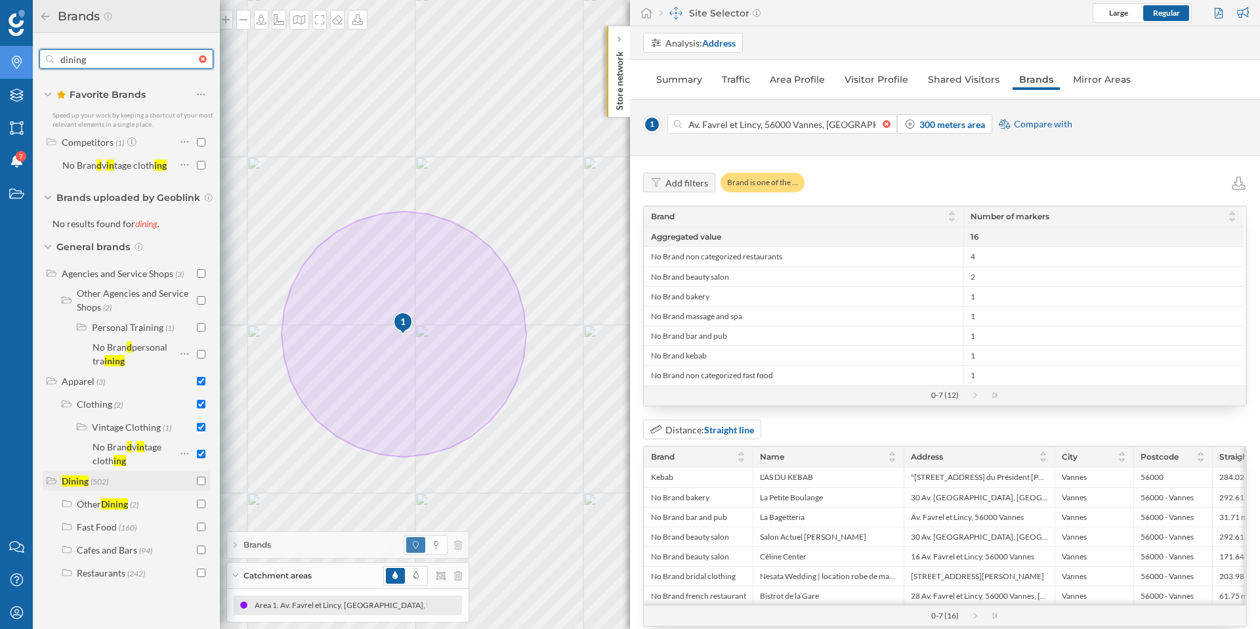
type input "dining"
click at [201, 478] on input "checkbox" at bounding box center [201, 480] width 9 height 9
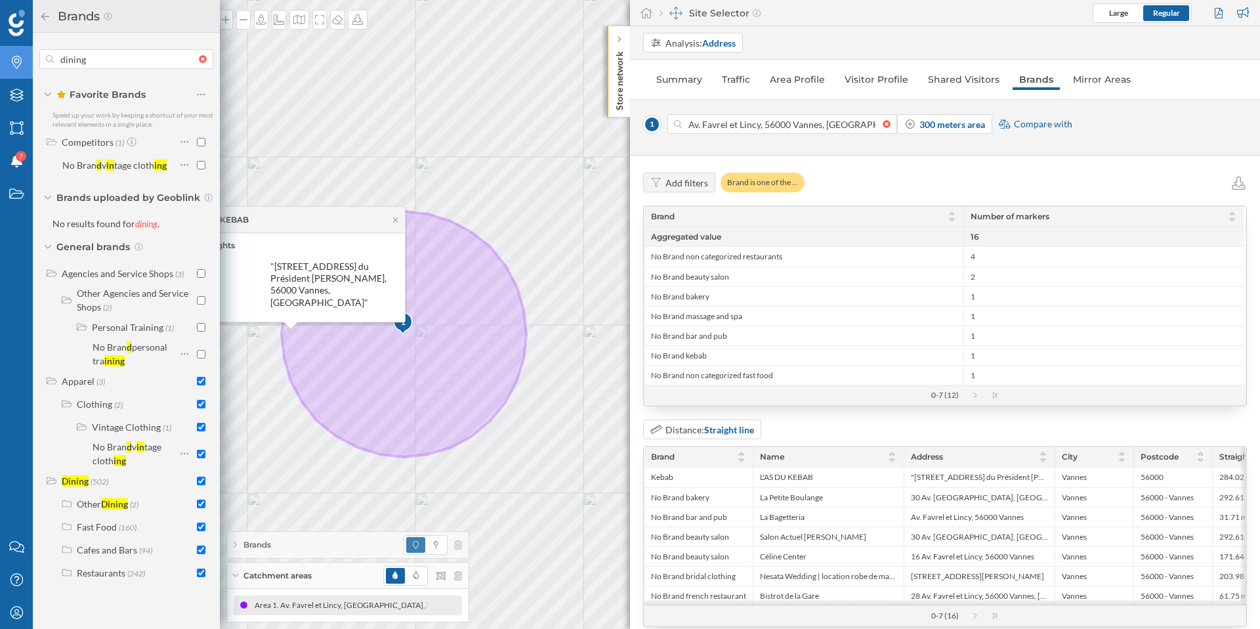
click at [893, 181] on div "Add filters Brand is one of the …" at bounding box center [945, 183] width 604 height 20
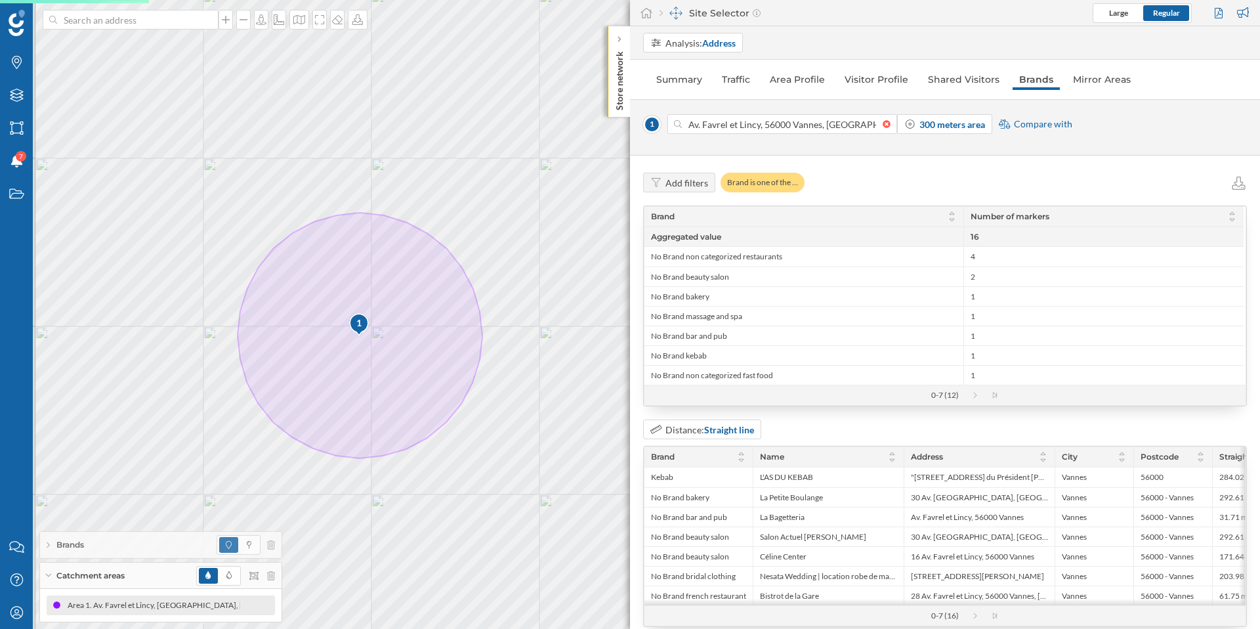
click at [54, 576] on div "Catchment areas" at bounding box center [160, 575] width 241 height 26
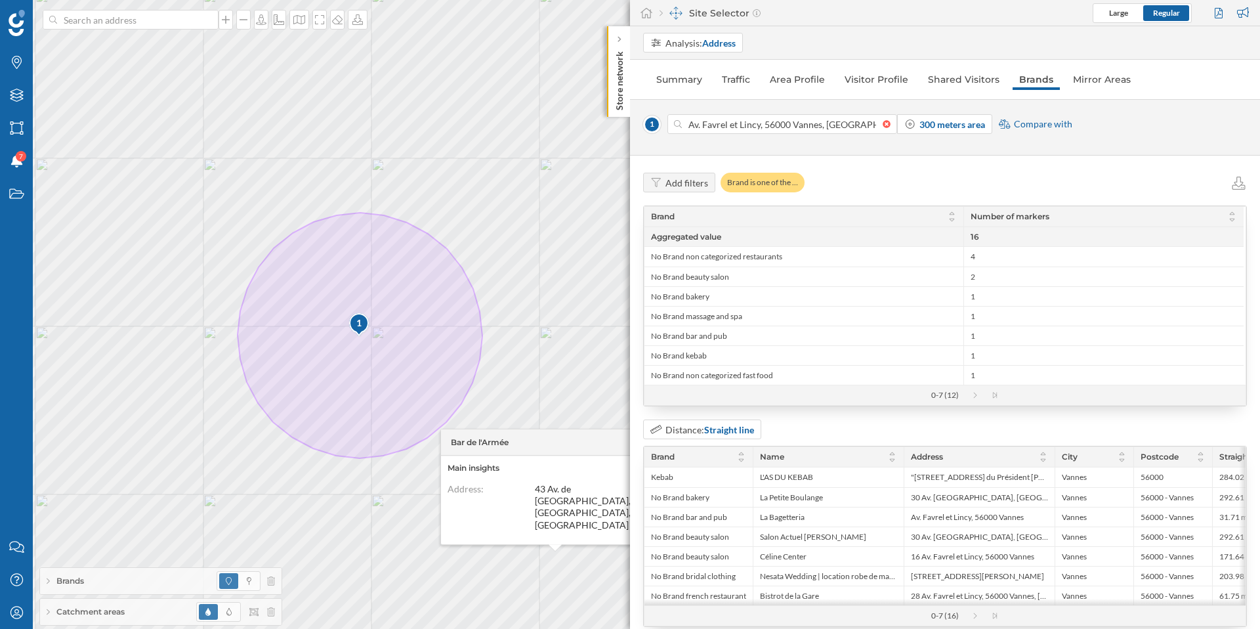
click at [843, 45] on div "Analysis: Address" at bounding box center [951, 43] width 617 height 20
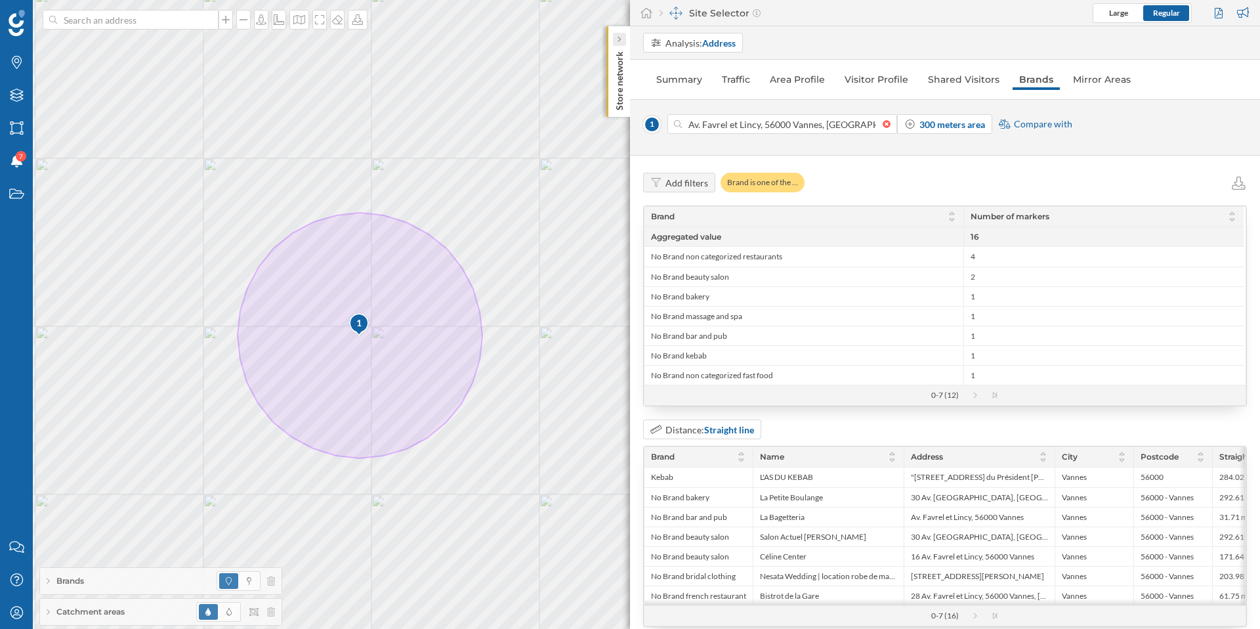
click at [621, 33] on div at bounding box center [619, 39] width 13 height 13
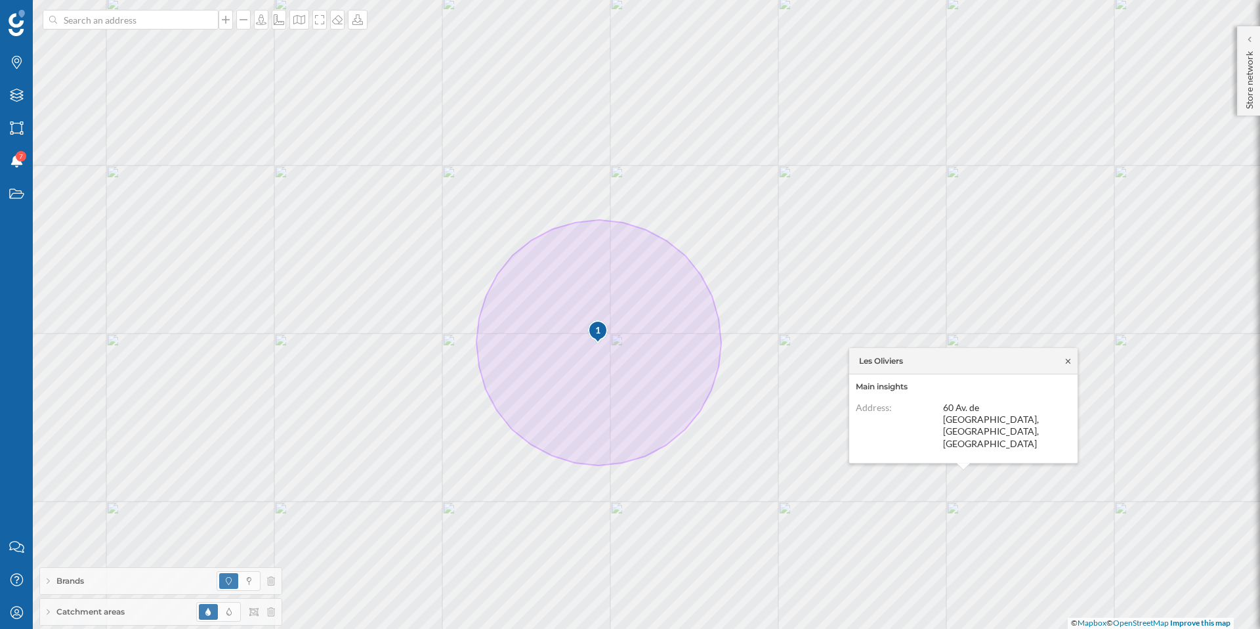
click at [1068, 363] on icon at bounding box center [1068, 360] width 5 height 5
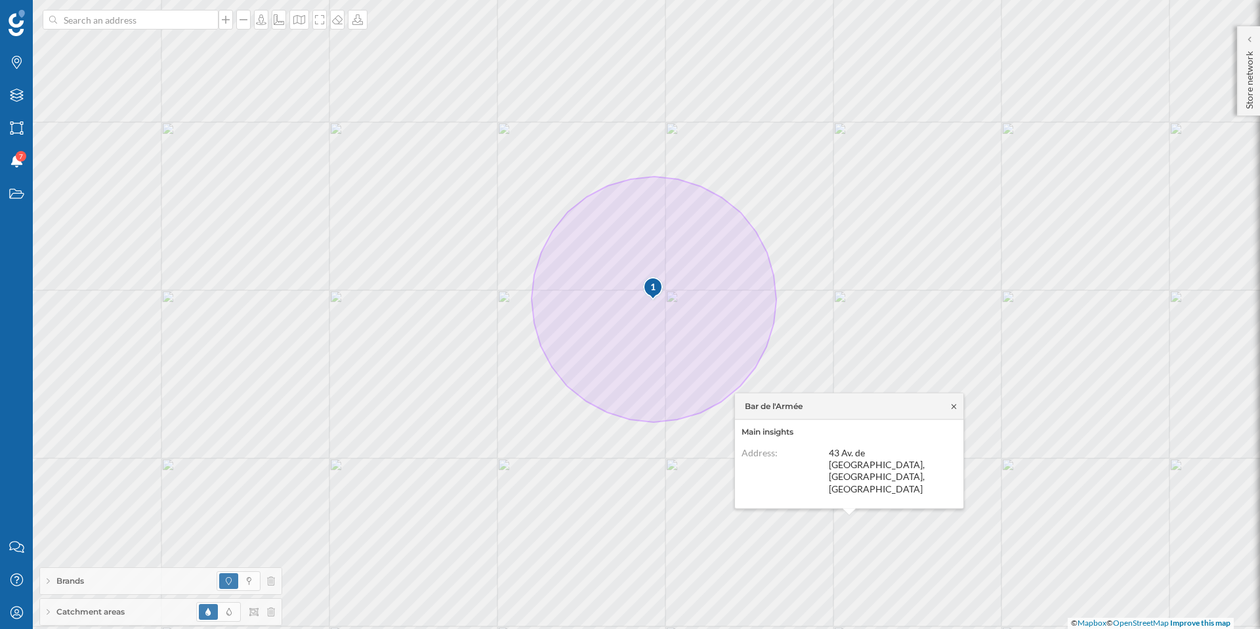
click at [950, 410] on icon at bounding box center [954, 406] width 10 height 8
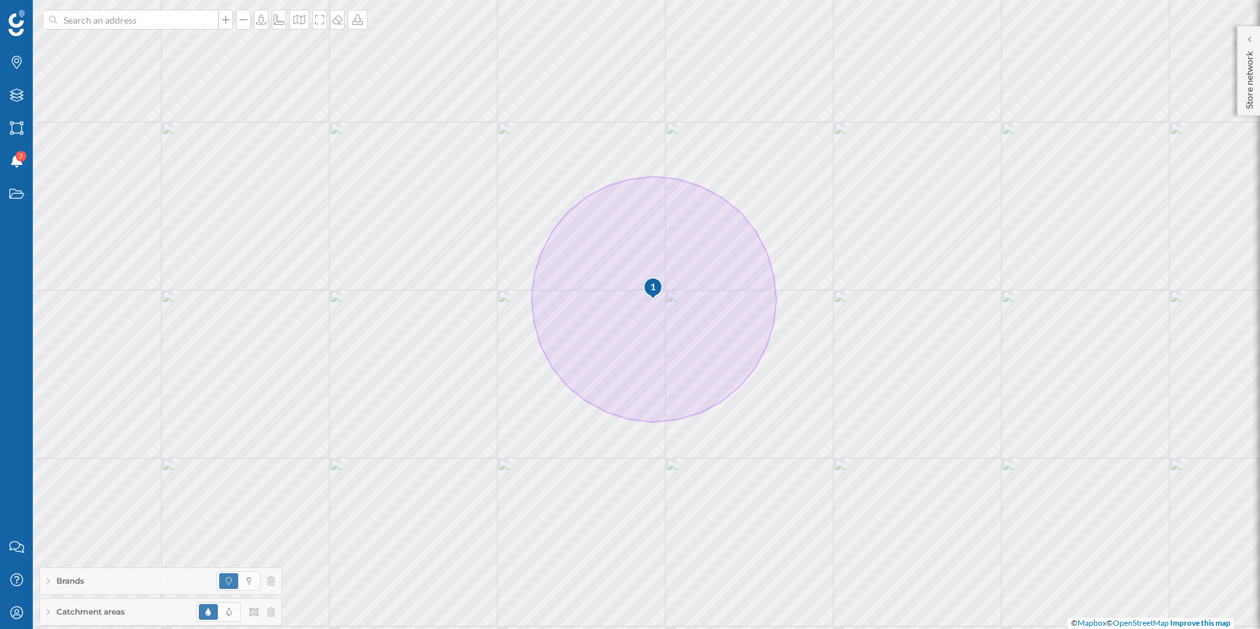
click at [162, 584] on div "Brands" at bounding box center [160, 581] width 241 height 26
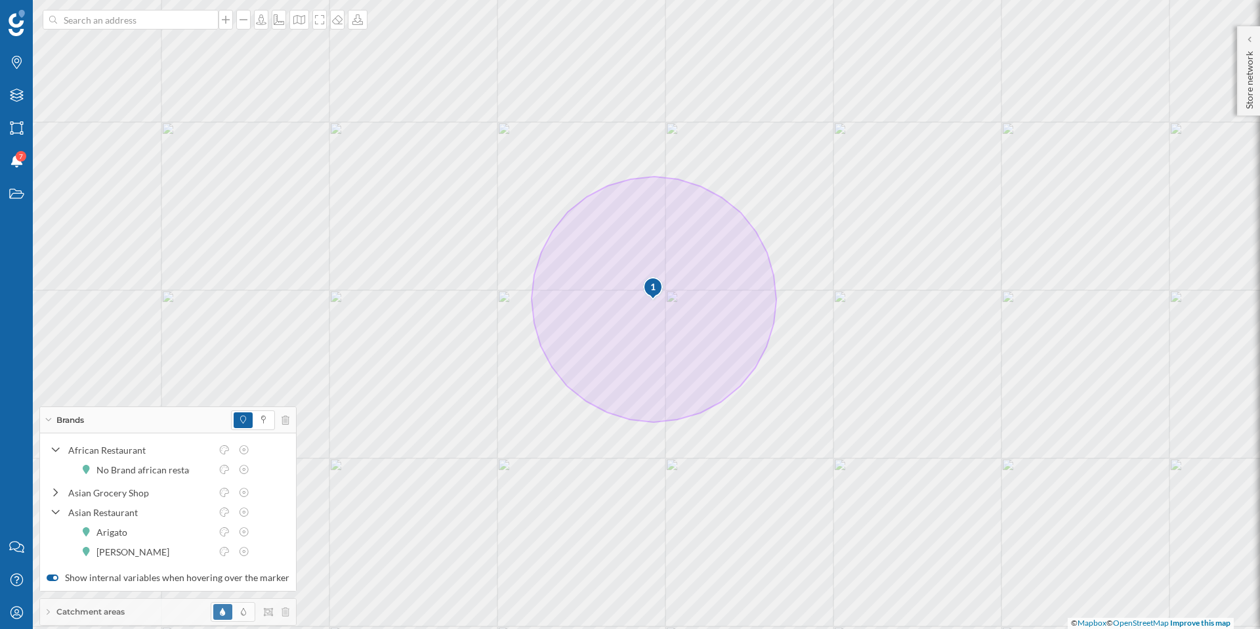
click at [242, 415] on span at bounding box center [243, 420] width 19 height 16
click at [227, 449] on icon at bounding box center [225, 449] width 12 height 9
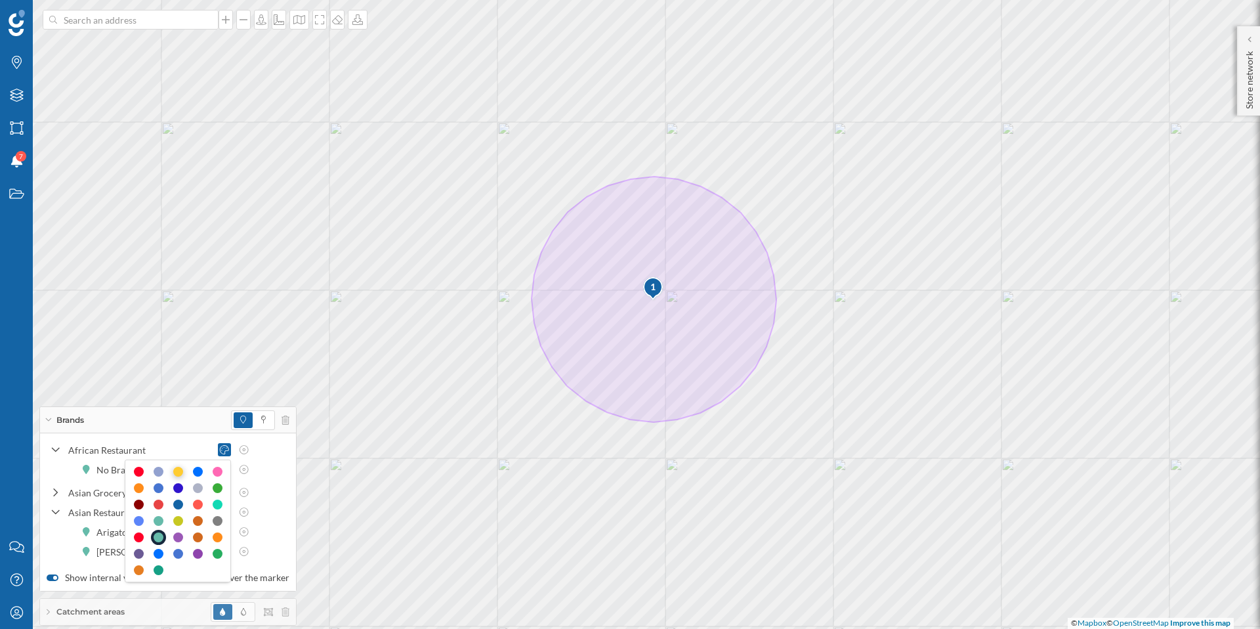
click at [176, 472] on div at bounding box center [178, 472] width 10 height 10
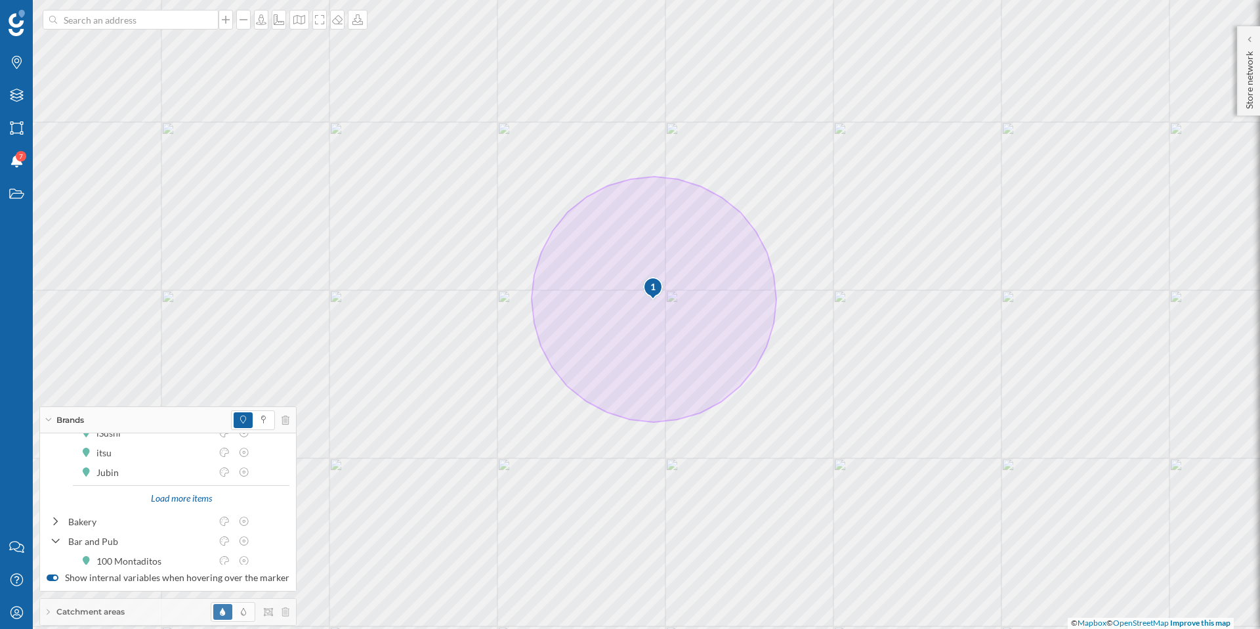
scroll to position [243, 0]
click at [227, 514] on icon at bounding box center [225, 515] width 12 height 9
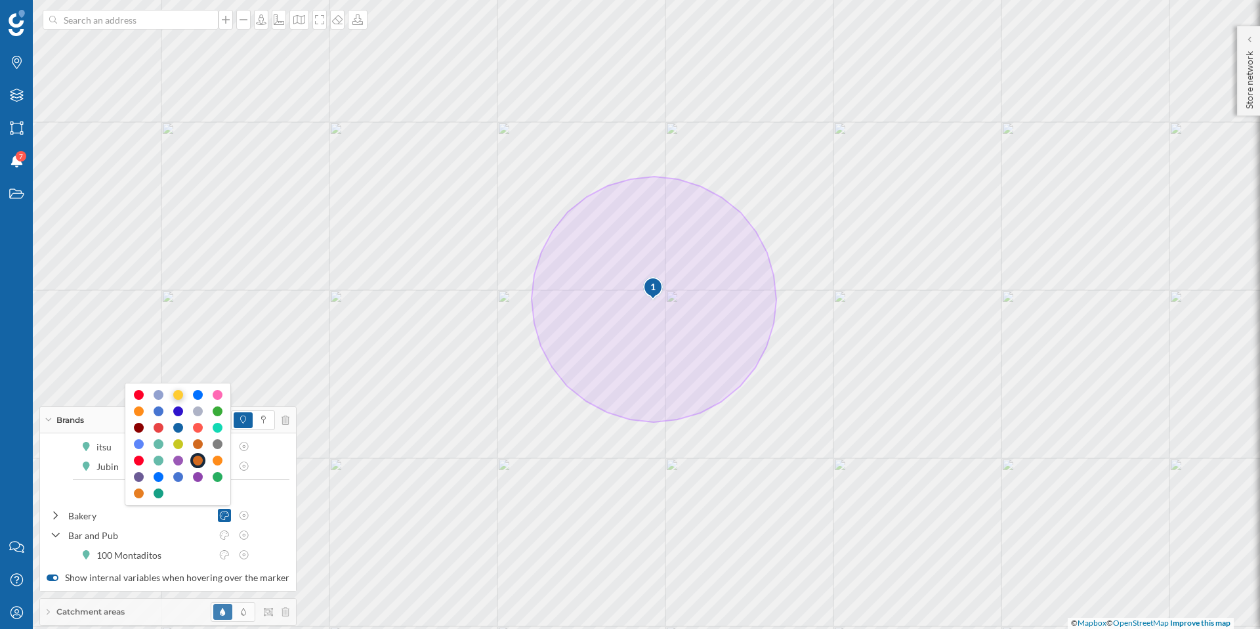
click at [178, 396] on div at bounding box center [178, 395] width 10 height 10
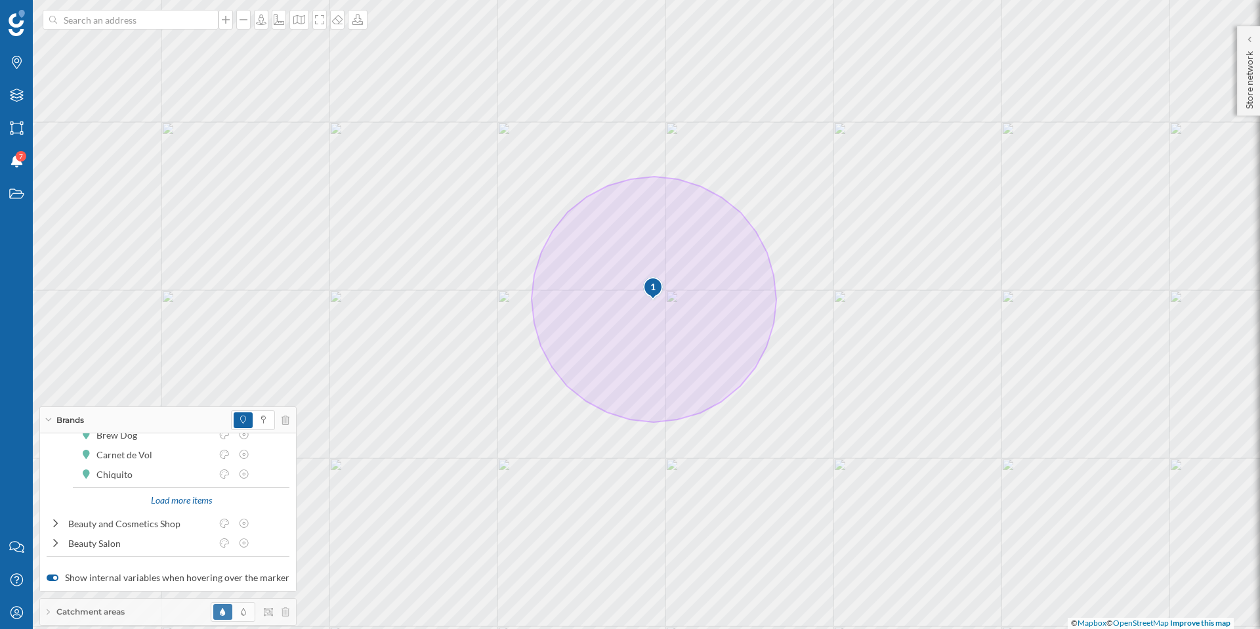
scroll to position [525, 0]
click at [156, 542] on div "Load more categories" at bounding box center [167, 545] width 95 height 20
click at [167, 547] on div "Load more categories" at bounding box center [167, 545] width 95 height 20
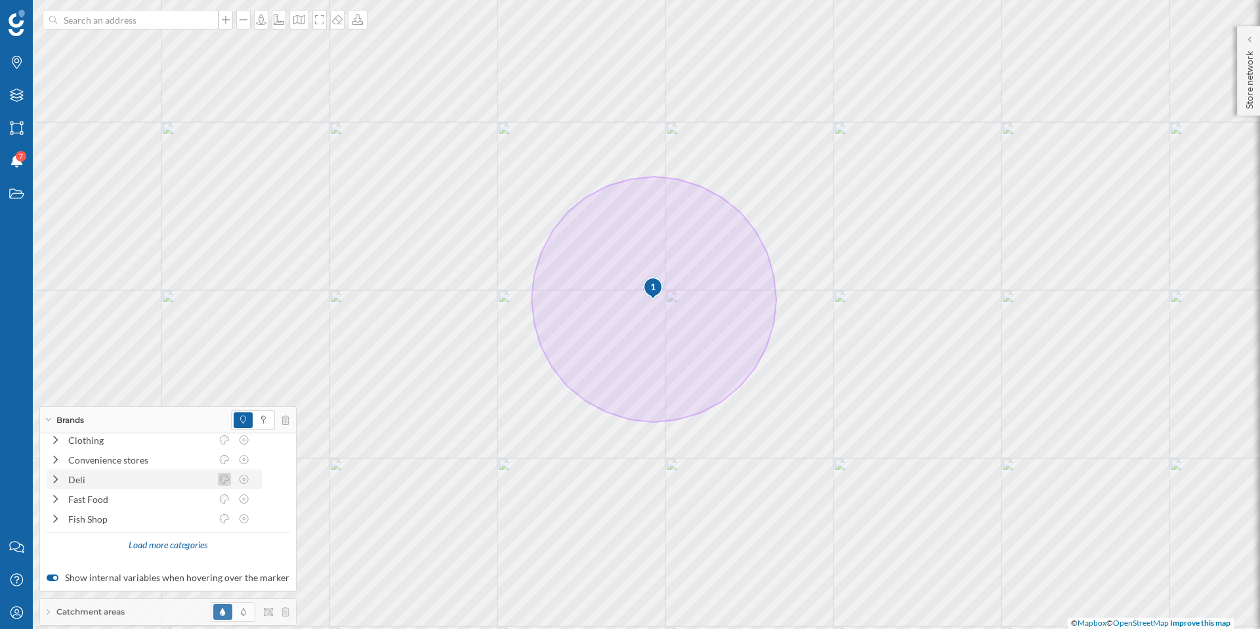
click at [221, 478] on icon at bounding box center [225, 478] width 12 height 9
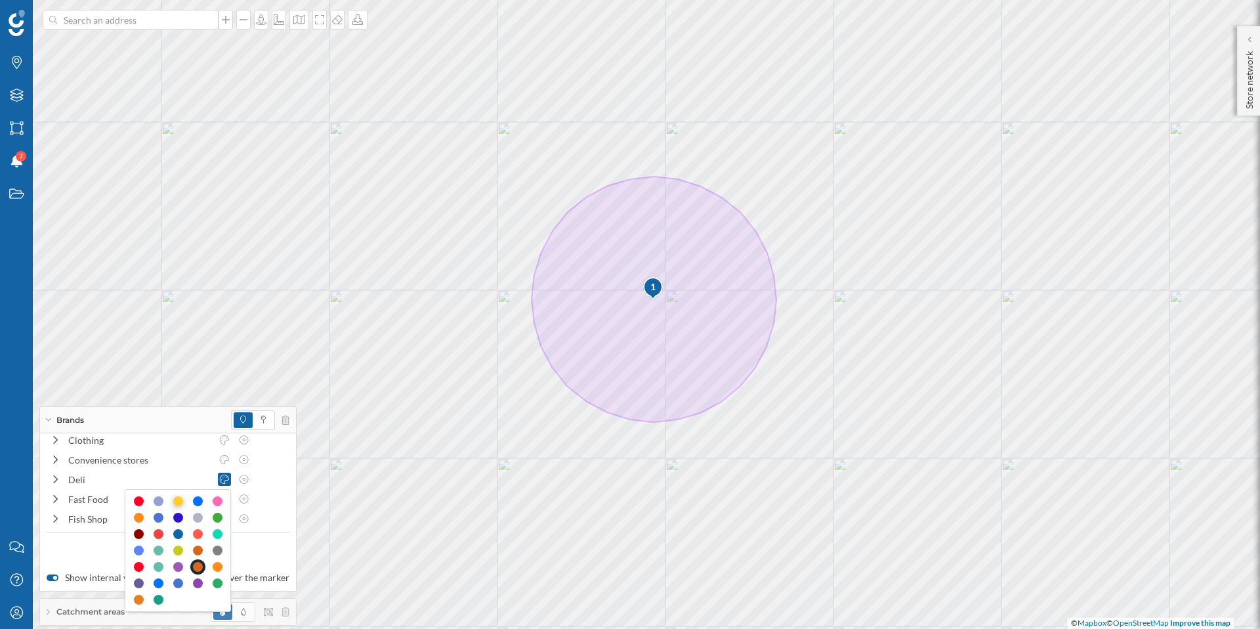
click at [176, 497] on div at bounding box center [178, 501] width 10 height 10
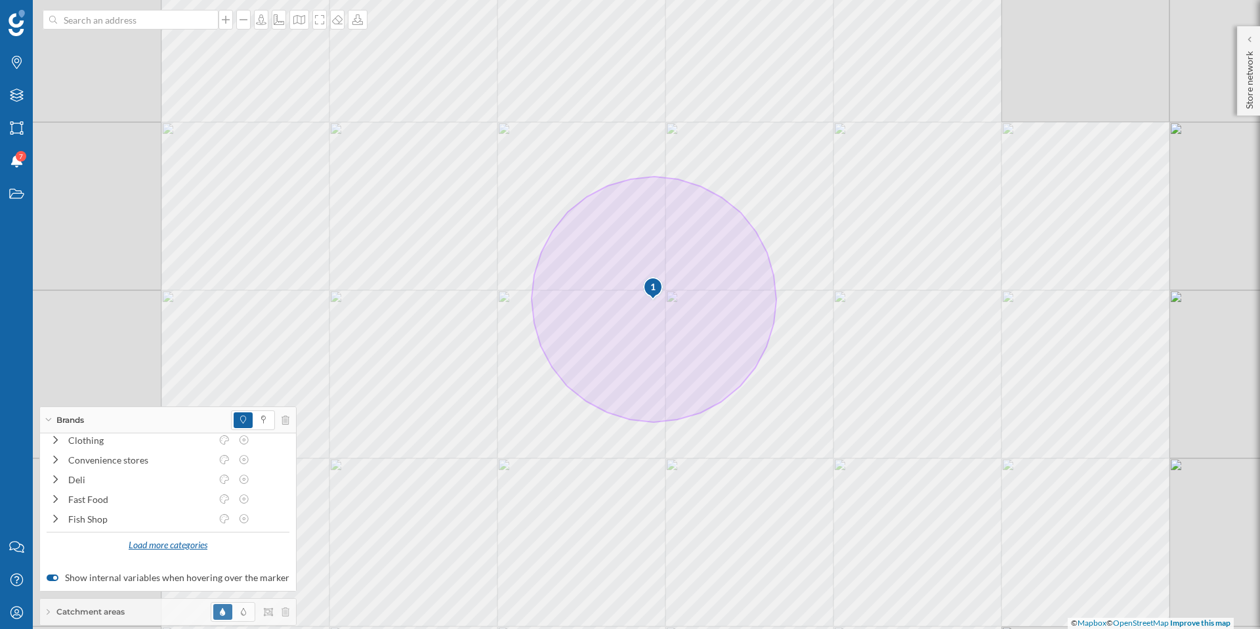
click at [159, 546] on div "Load more categories" at bounding box center [167, 545] width 95 height 20
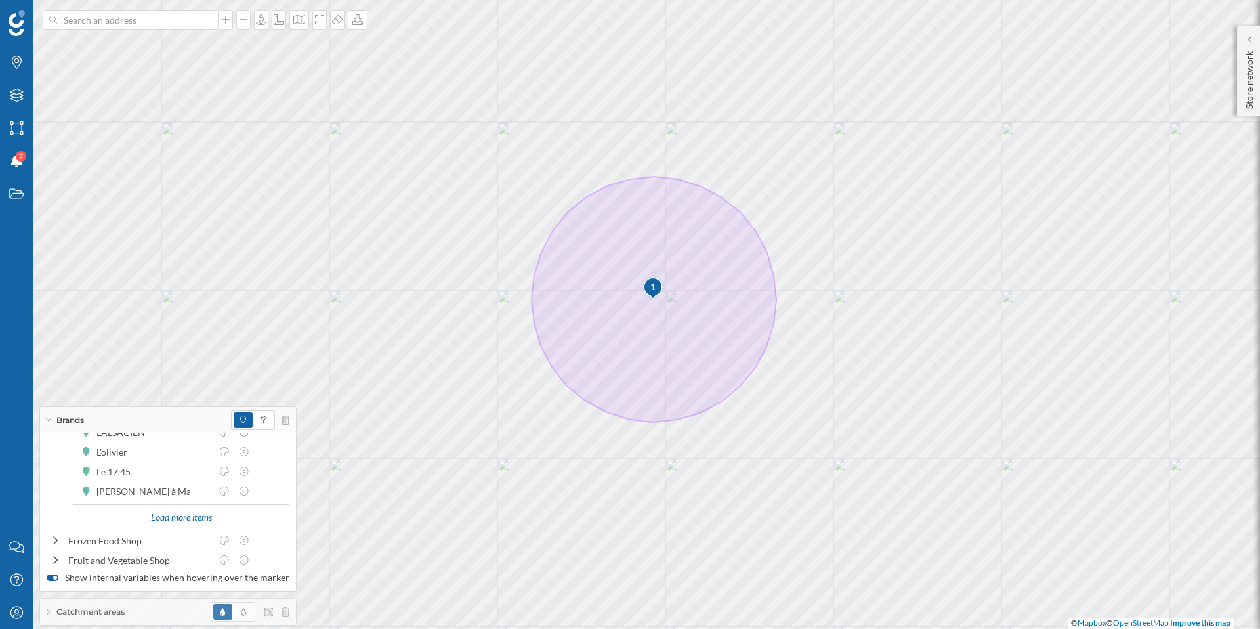
scroll to position [1617, 0]
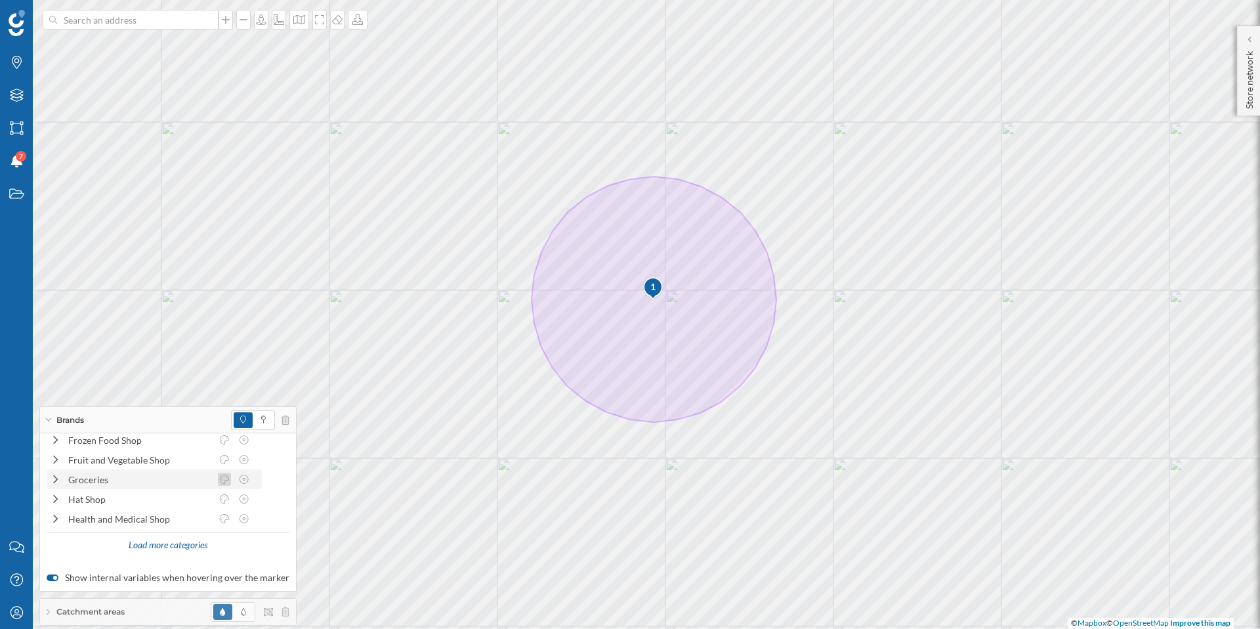
click at [224, 479] on icon at bounding box center [225, 478] width 12 height 9
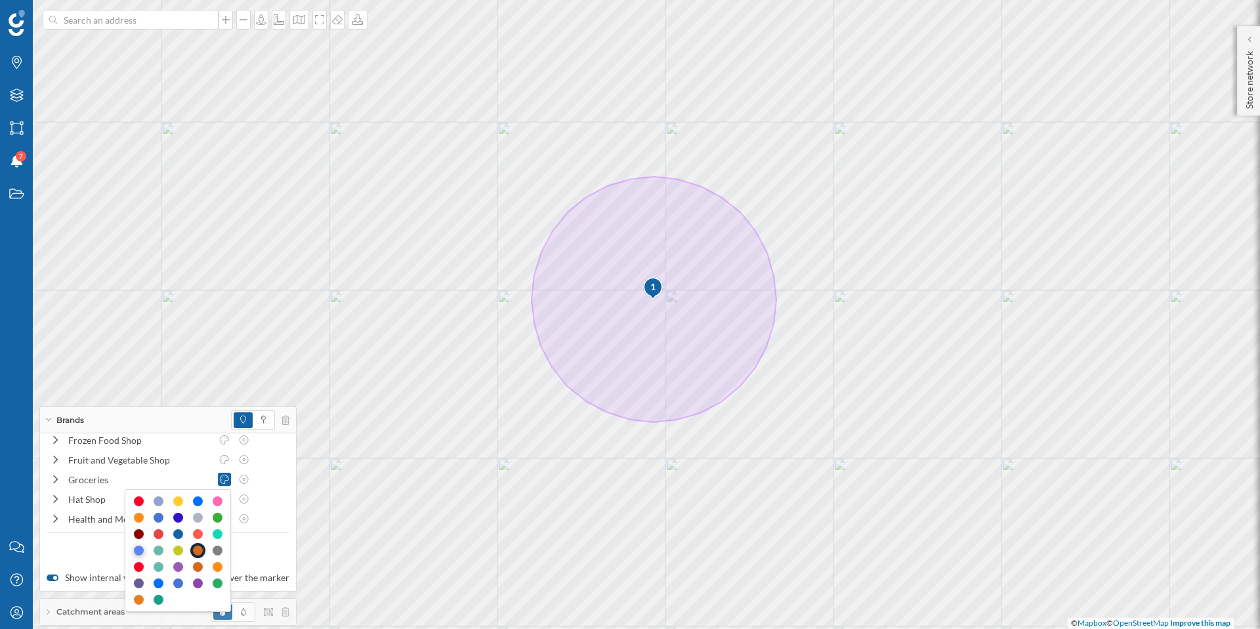
click at [140, 550] on div at bounding box center [139, 550] width 10 height 10
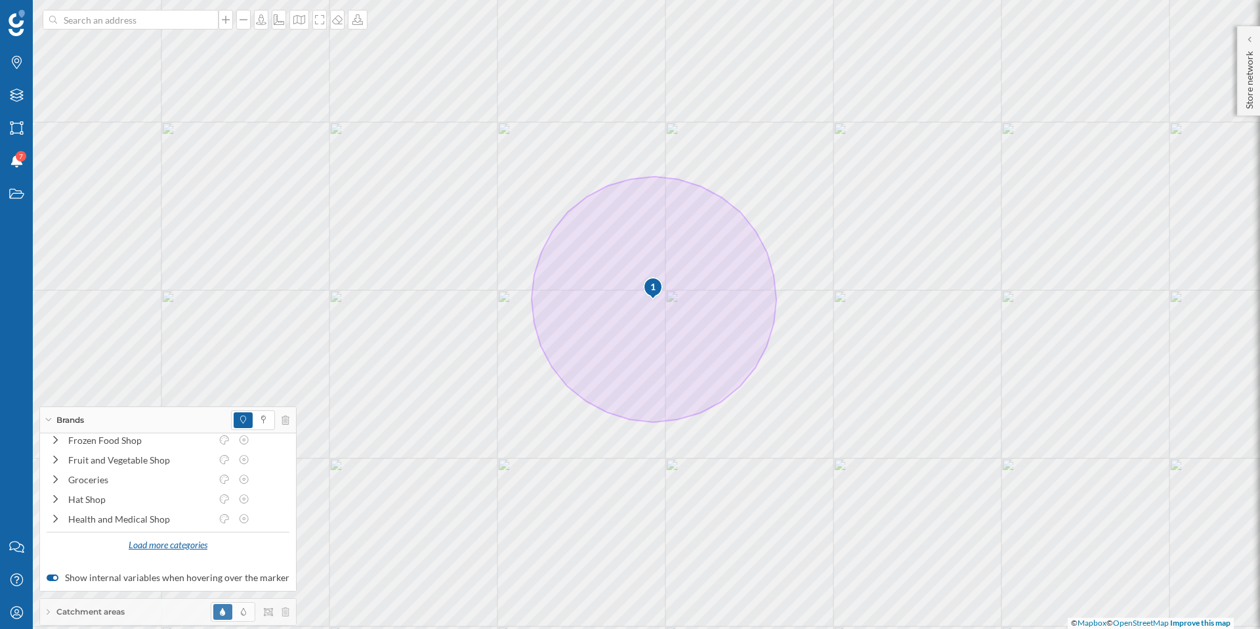
click at [196, 549] on div "Load more categories" at bounding box center [167, 545] width 95 height 20
click at [226, 485] on icon at bounding box center [225, 486] width 12 height 9
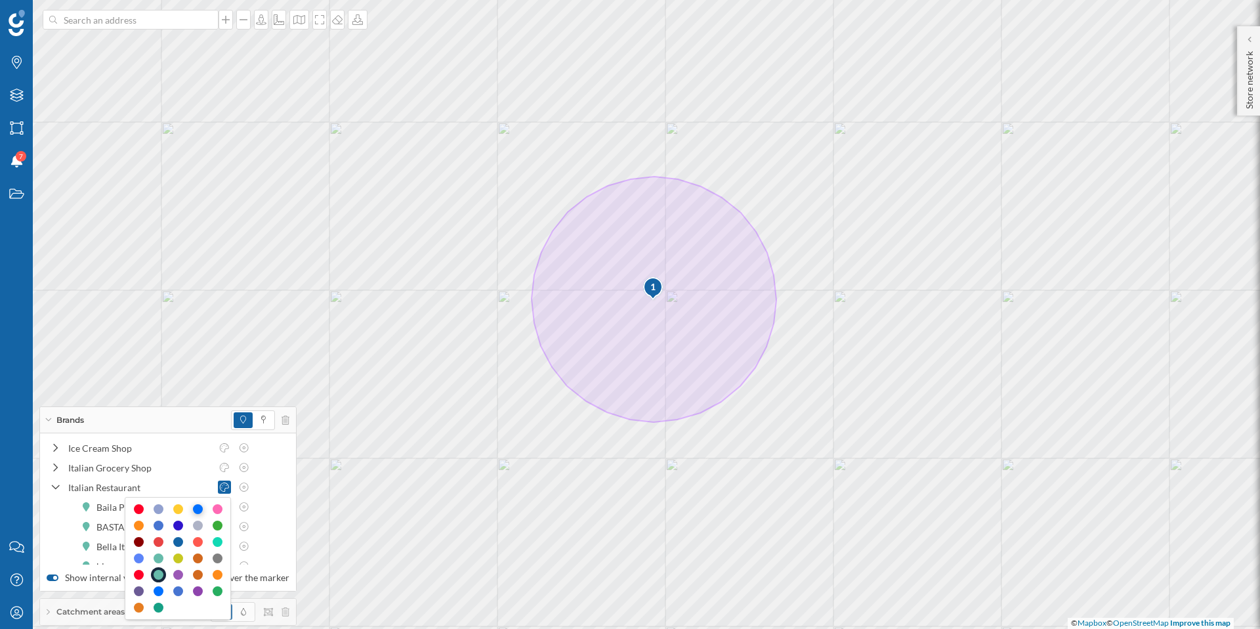
click at [196, 509] on div at bounding box center [198, 509] width 10 height 10
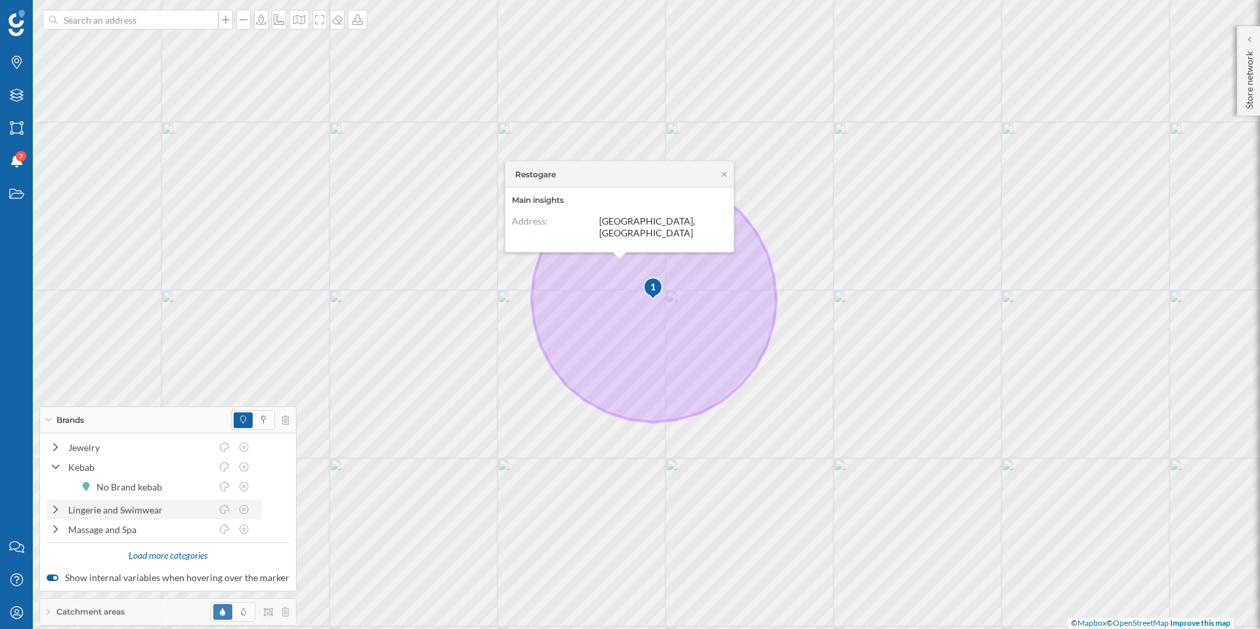
scroll to position [2005, 0]
click at [169, 545] on div "Load more categories" at bounding box center [167, 545] width 95 height 20
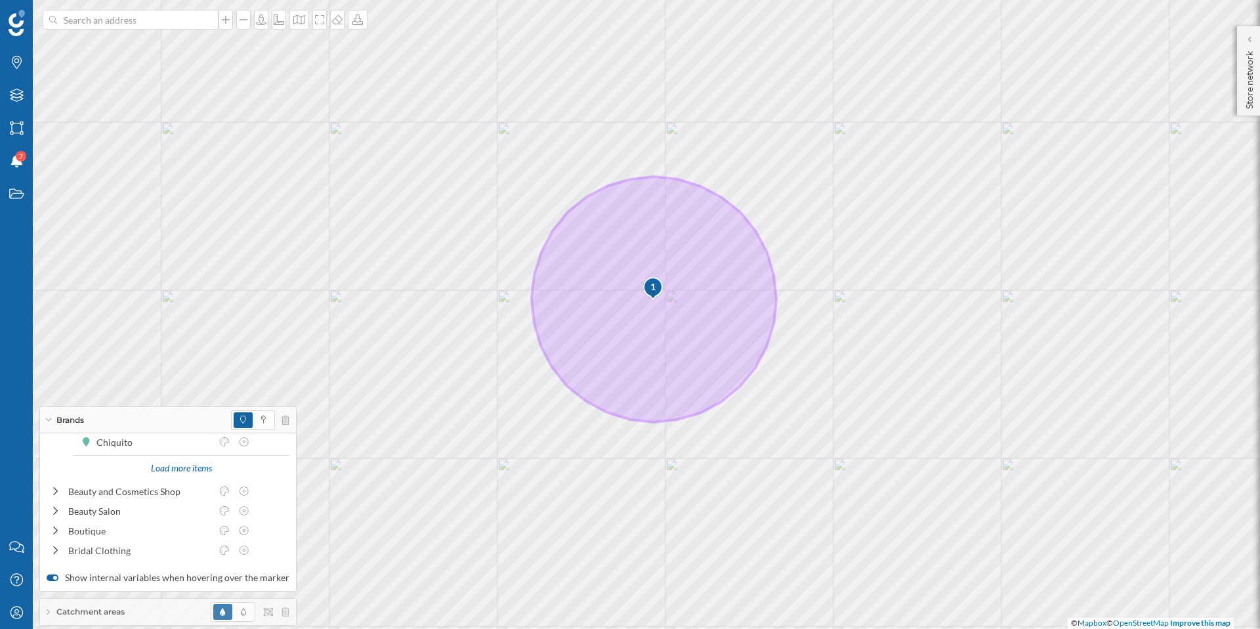
scroll to position [533, 0]
click at [227, 512] on icon at bounding box center [225, 510] width 12 height 9
click at [221, 421] on div at bounding box center [218, 423] width 10 height 10
click at [227, 487] on icon at bounding box center [225, 485] width 12 height 9
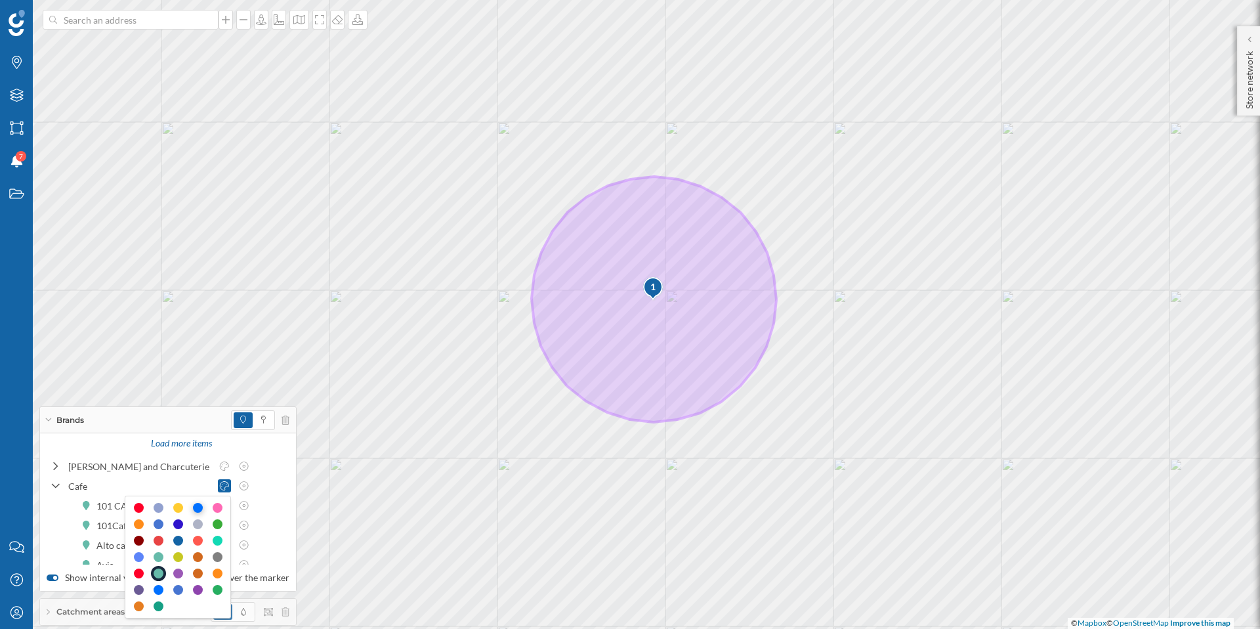
click at [197, 509] on div at bounding box center [198, 508] width 10 height 10
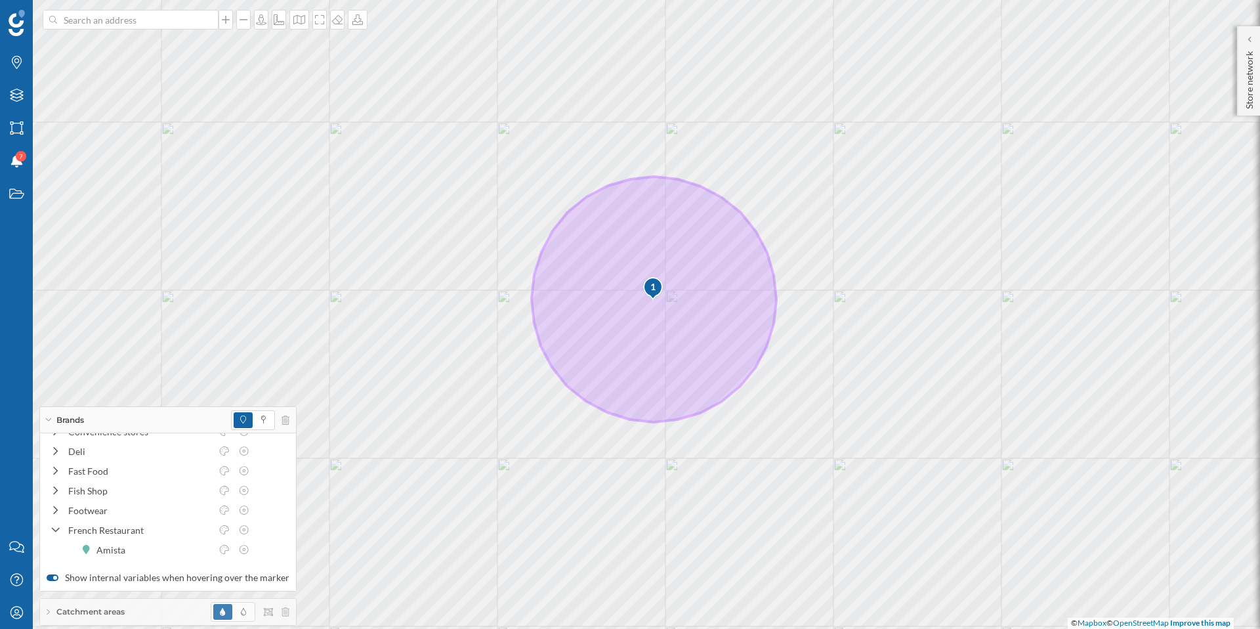
scroll to position [1265, 0]
click at [226, 466] on icon at bounding box center [225, 467] width 12 height 9
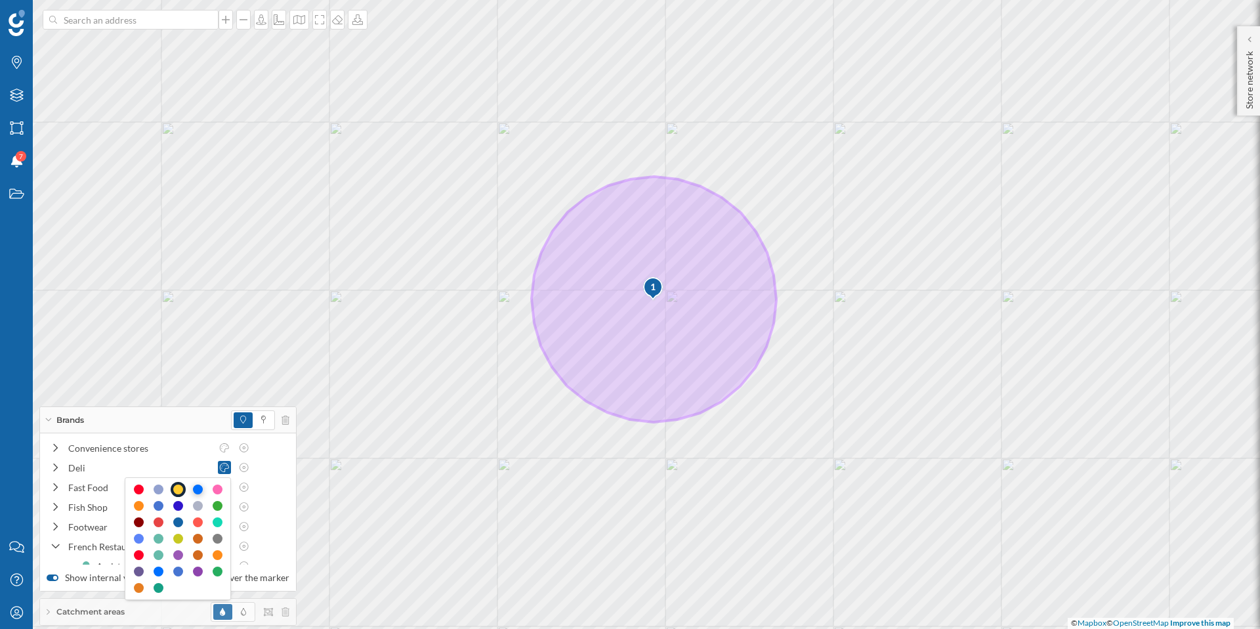
click at [198, 488] on div at bounding box center [198, 489] width 10 height 10
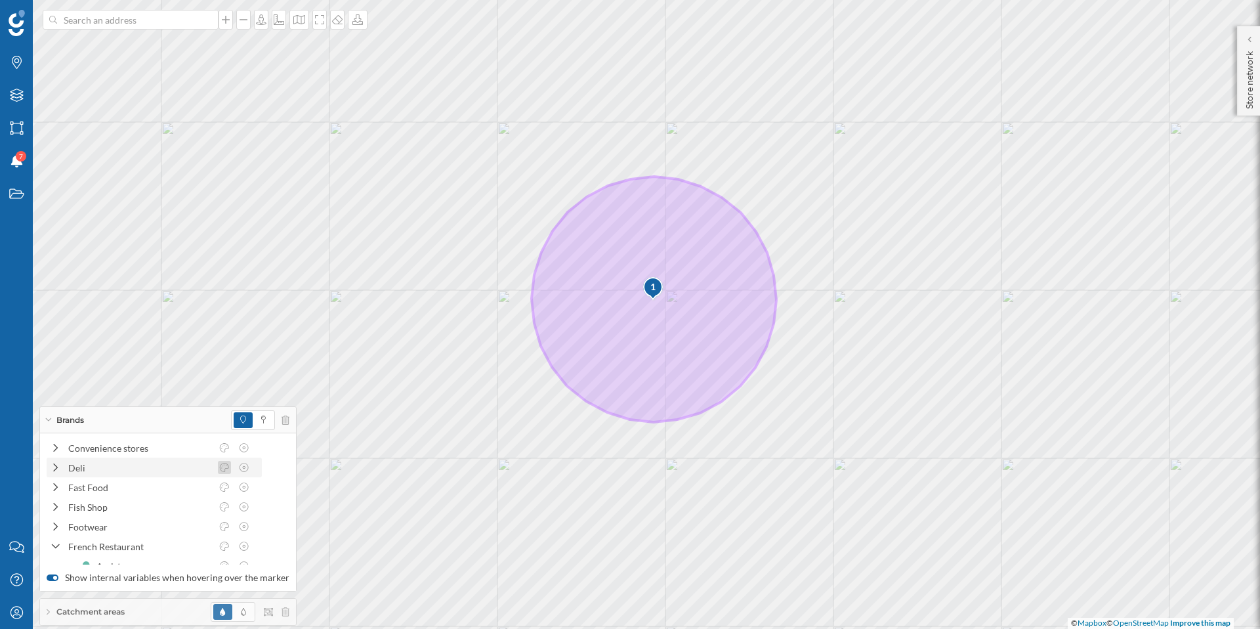
click at [226, 466] on icon at bounding box center [225, 467] width 12 height 9
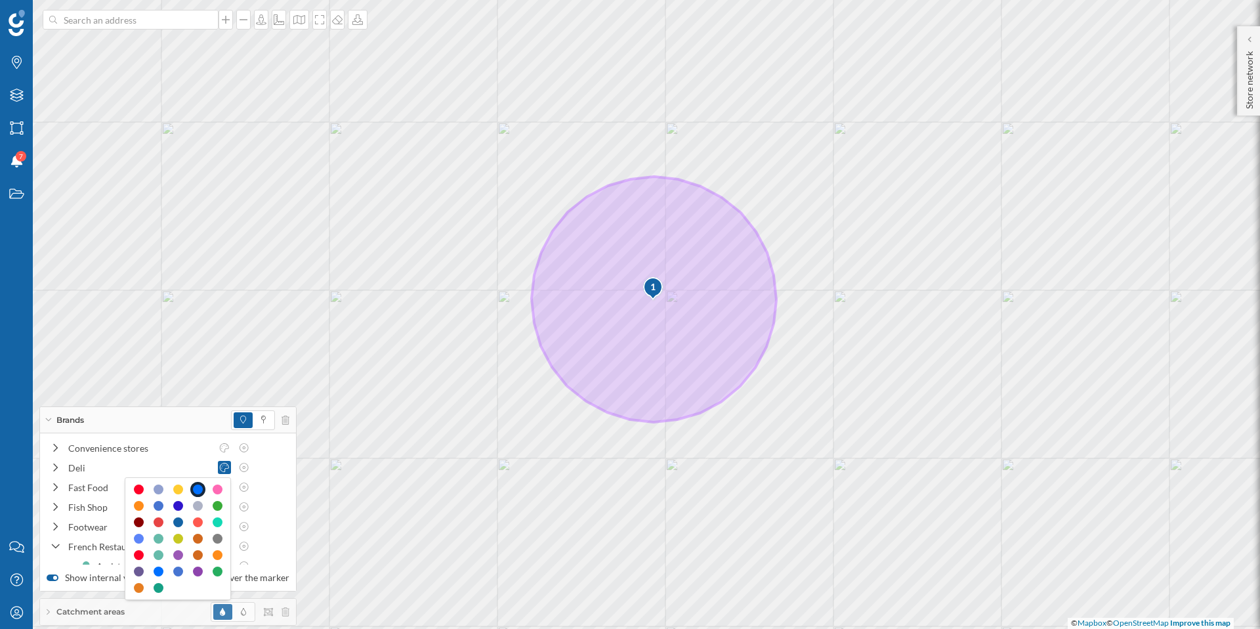
click at [171, 491] on div at bounding box center [178, 538] width 106 height 123
click at [176, 488] on div at bounding box center [178, 489] width 10 height 10
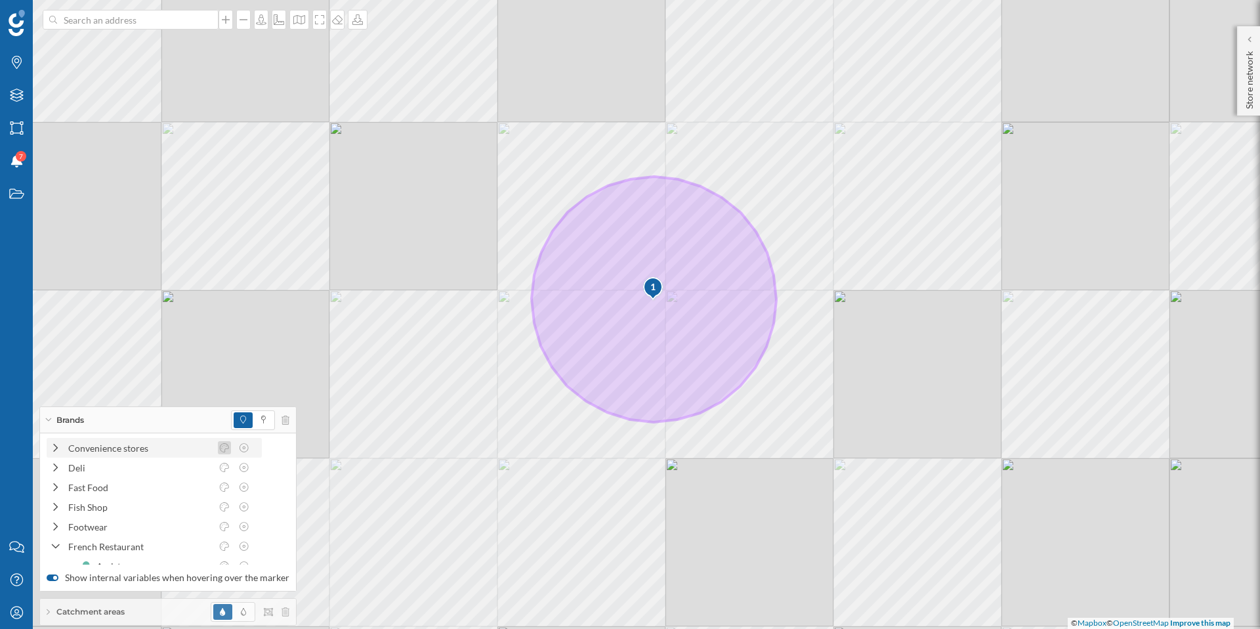
click at [226, 445] on icon at bounding box center [225, 447] width 12 height 9
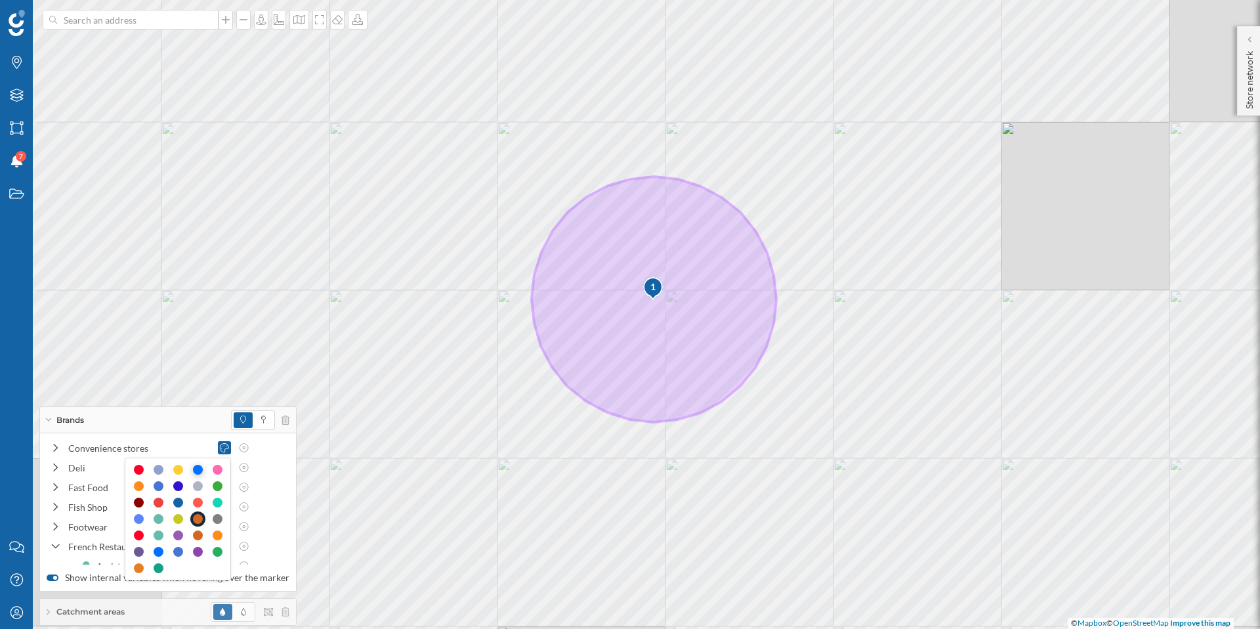
click at [199, 472] on div at bounding box center [198, 470] width 10 height 10
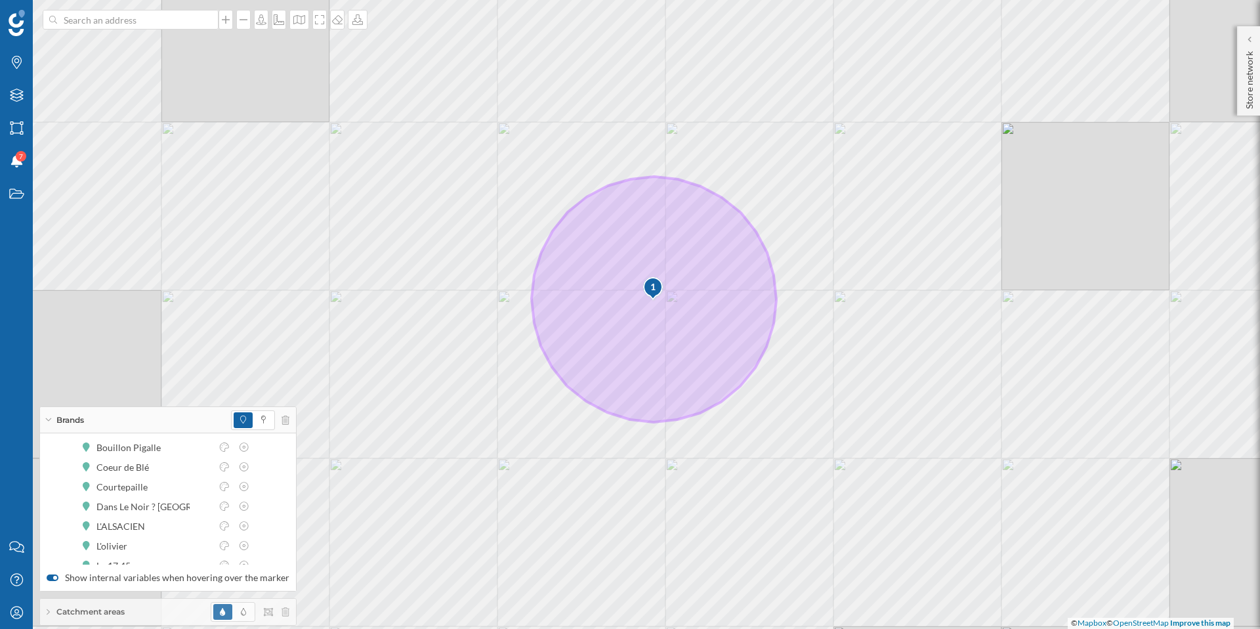
scroll to position [1335, 0]
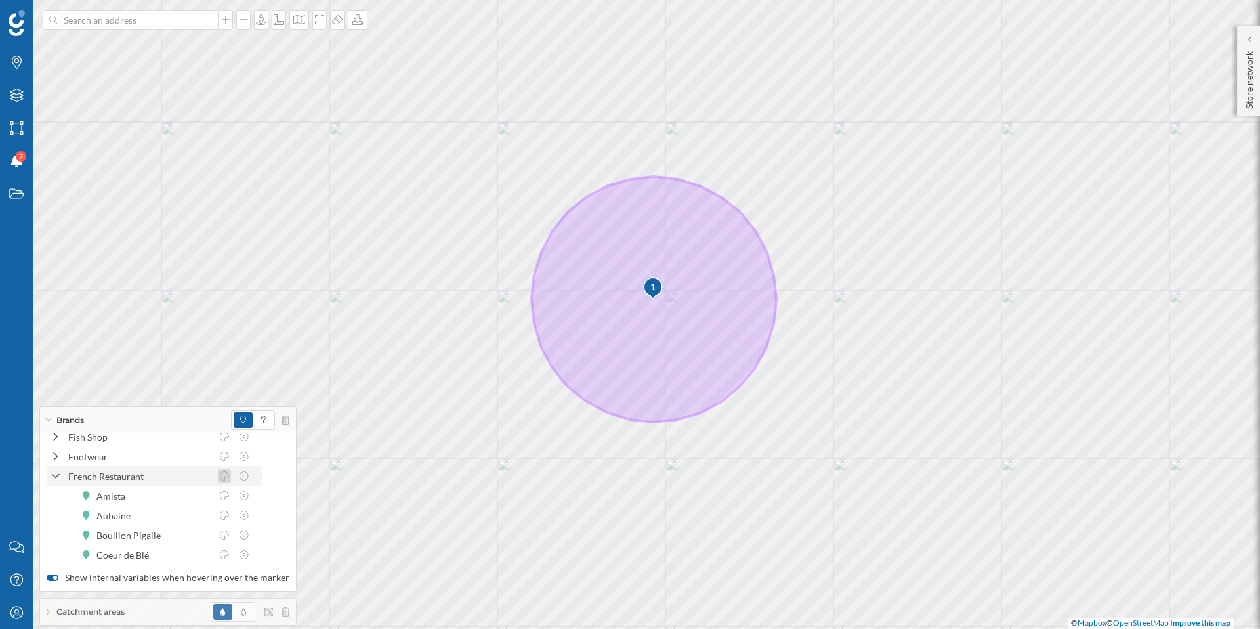
drag, startPoint x: 225, startPoint y: 475, endPoint x: 240, endPoint y: 464, distance: 18.8
click at [225, 476] on icon at bounding box center [225, 475] width 12 height 9
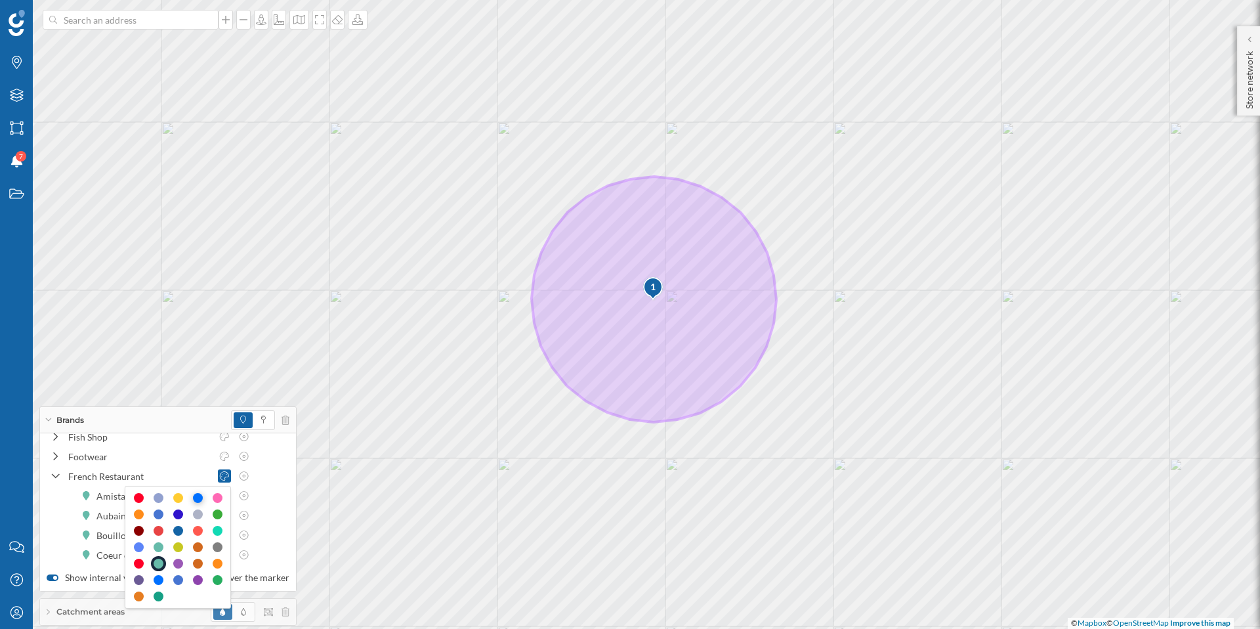
click at [196, 497] on div at bounding box center [198, 498] width 10 height 10
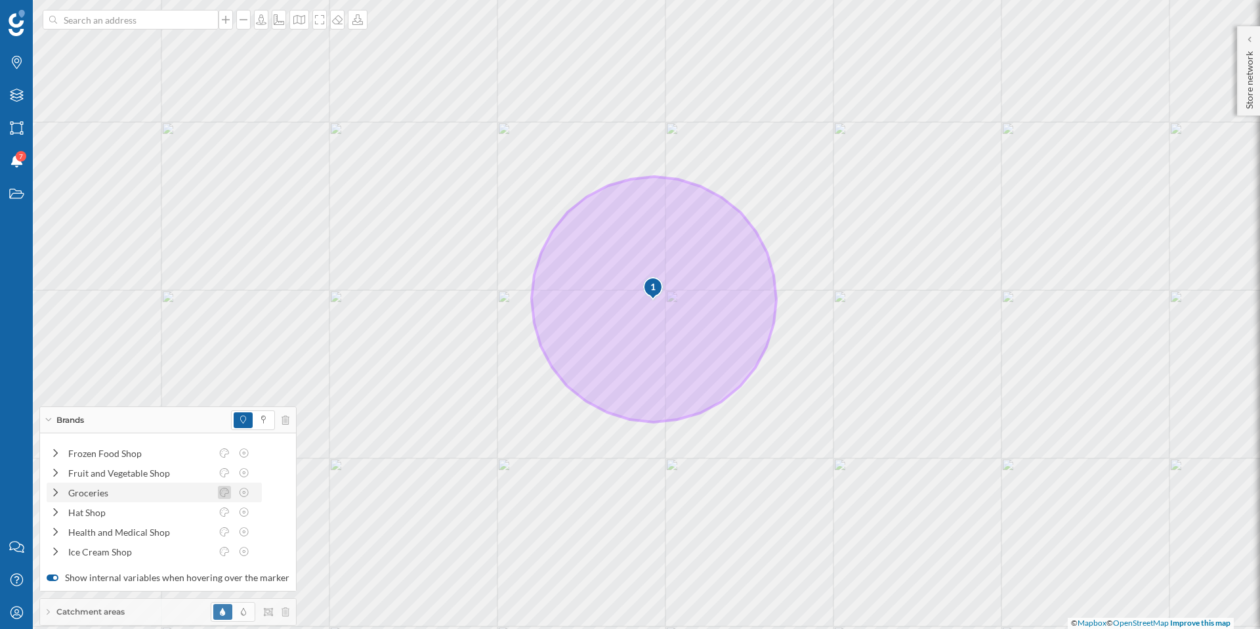
scroll to position [1606, 0]
click at [225, 489] on icon at bounding box center [225, 490] width 12 height 9
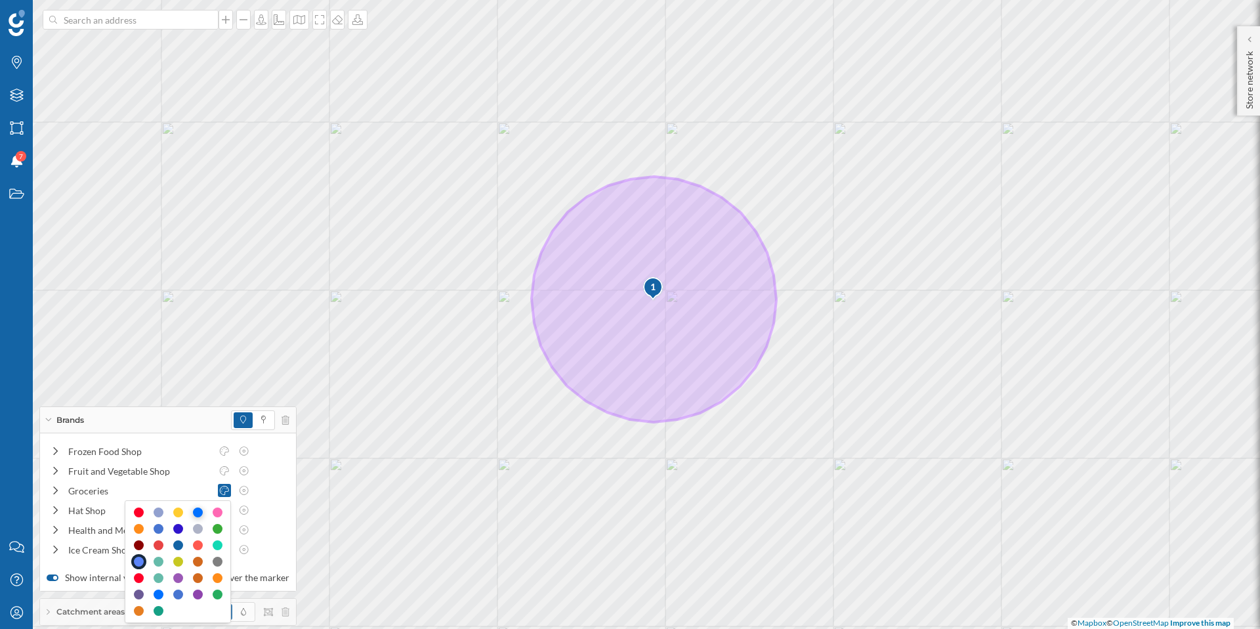
click at [198, 512] on div at bounding box center [198, 512] width 10 height 10
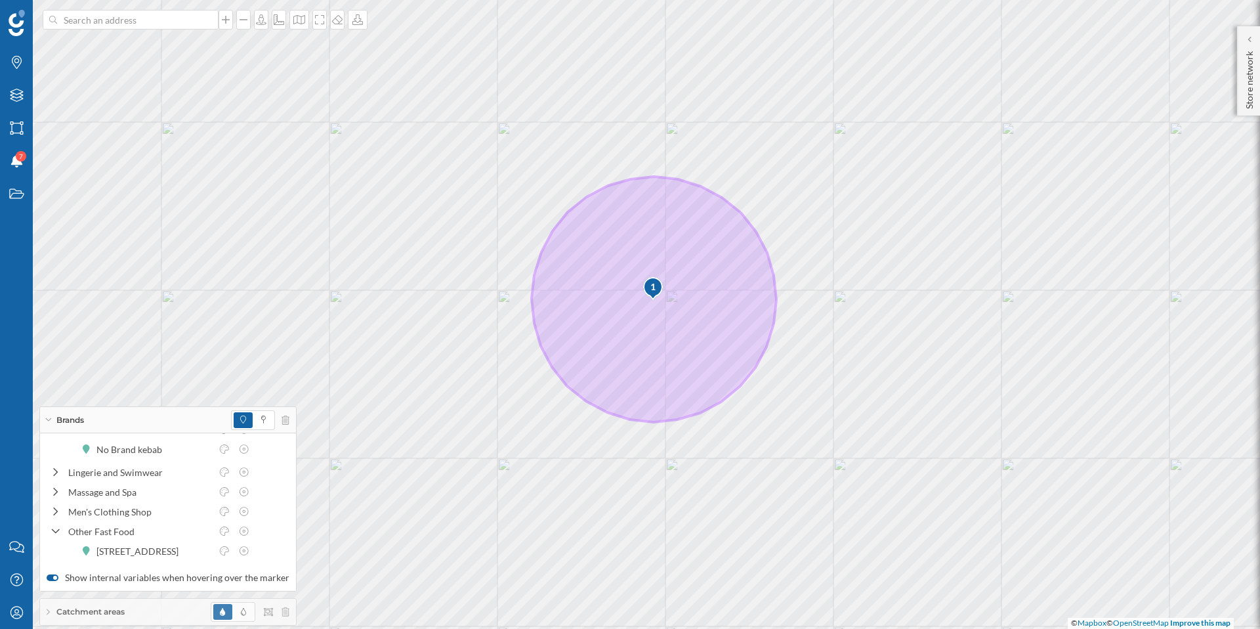
scroll to position [2015, 0]
click at [226, 448] on icon at bounding box center [225, 445] width 12 height 9
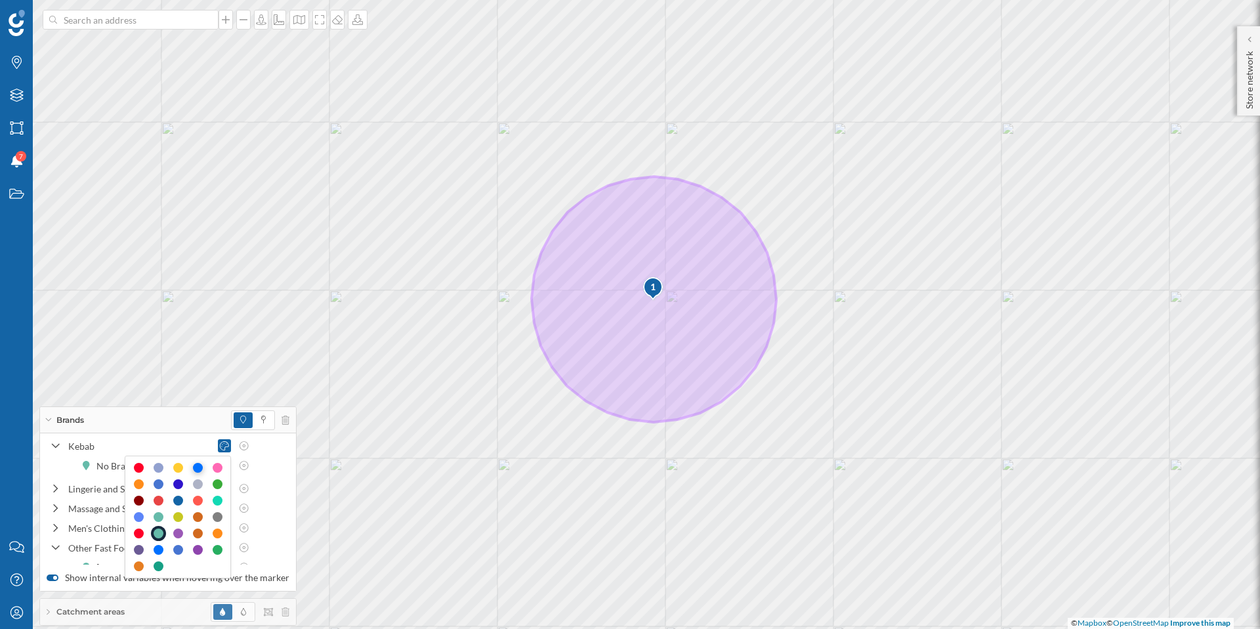
click at [199, 469] on div at bounding box center [198, 468] width 10 height 10
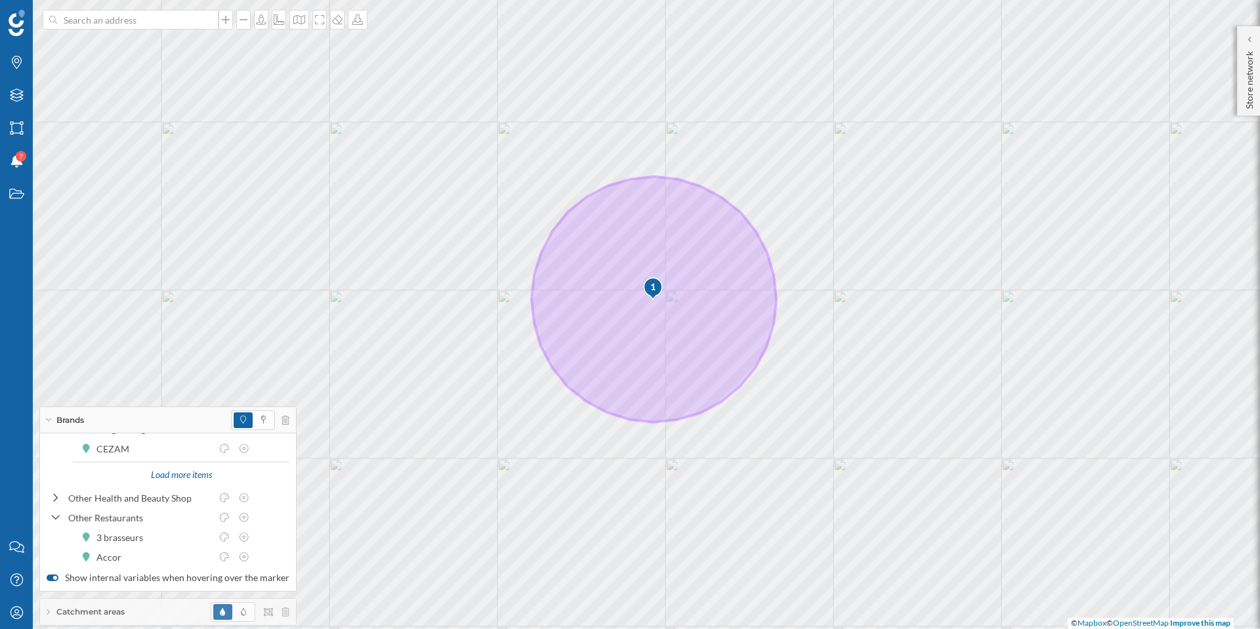
scroll to position [2318, 0]
click at [224, 512] on icon at bounding box center [225, 510] width 12 height 9
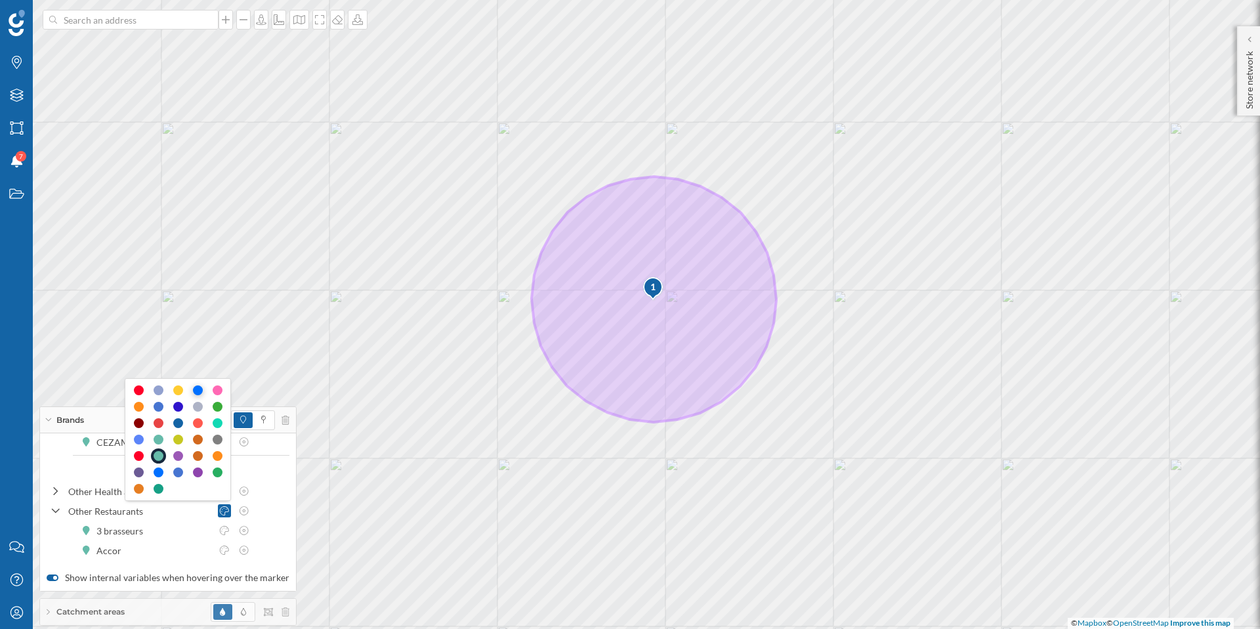
click at [199, 388] on div at bounding box center [198, 390] width 10 height 10
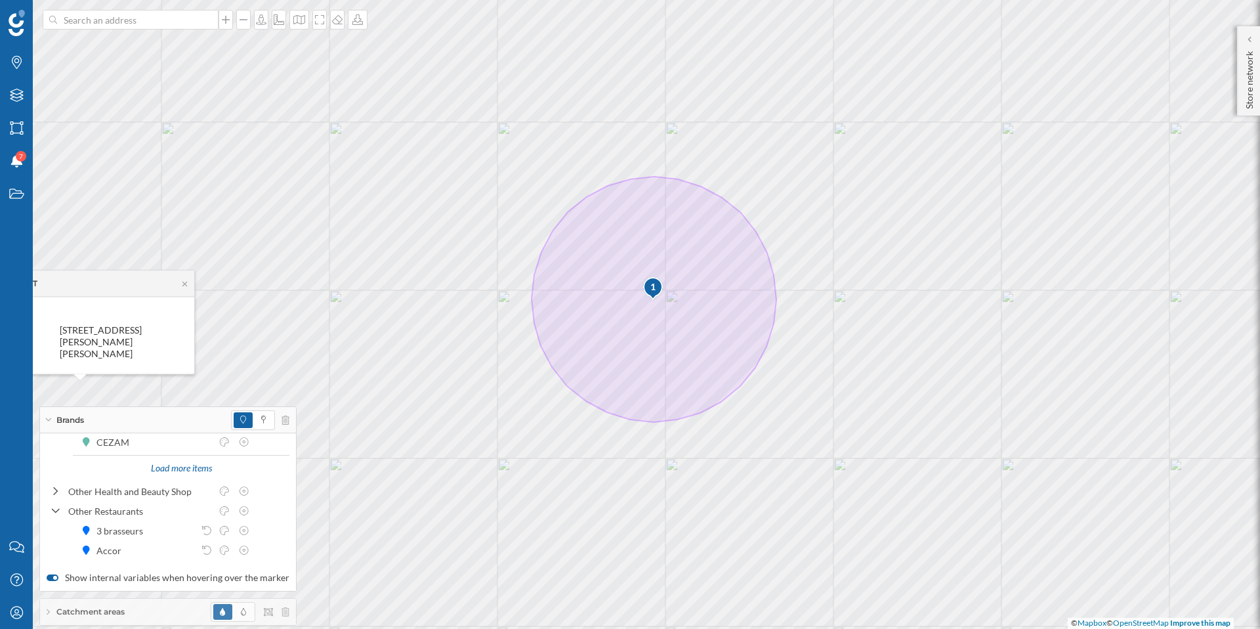
click at [68, 418] on span "Brands" at bounding box center [70, 420] width 28 height 12
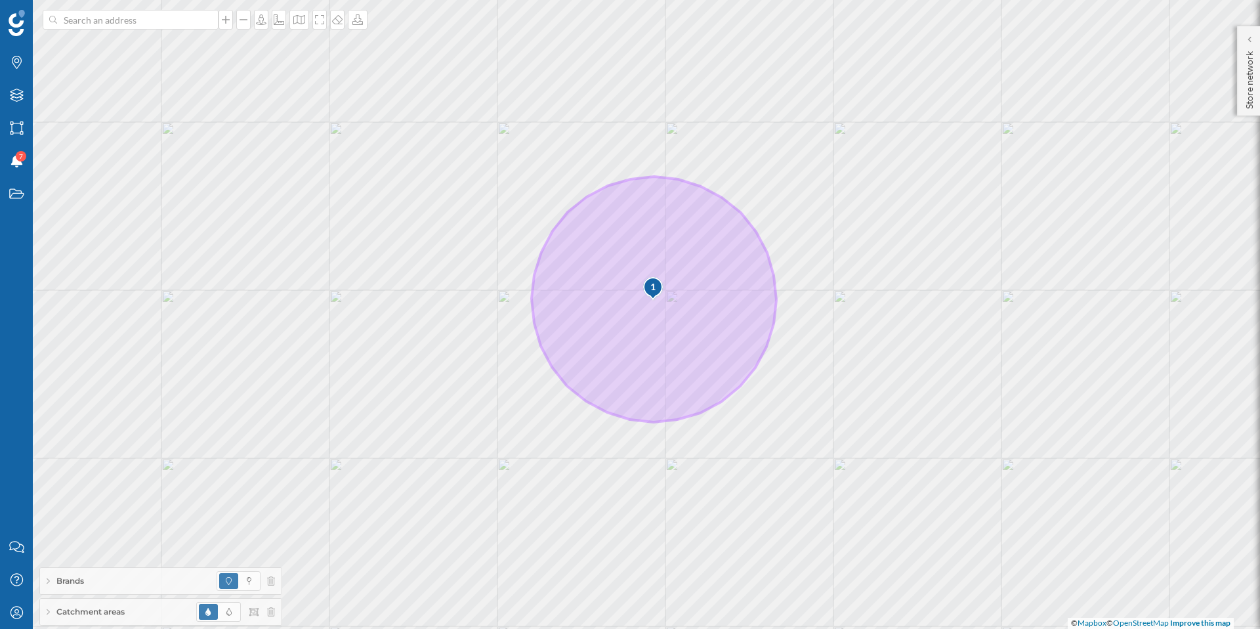
scroll to position [33, 0]
